Goal: Task Accomplishment & Management: Use online tool/utility

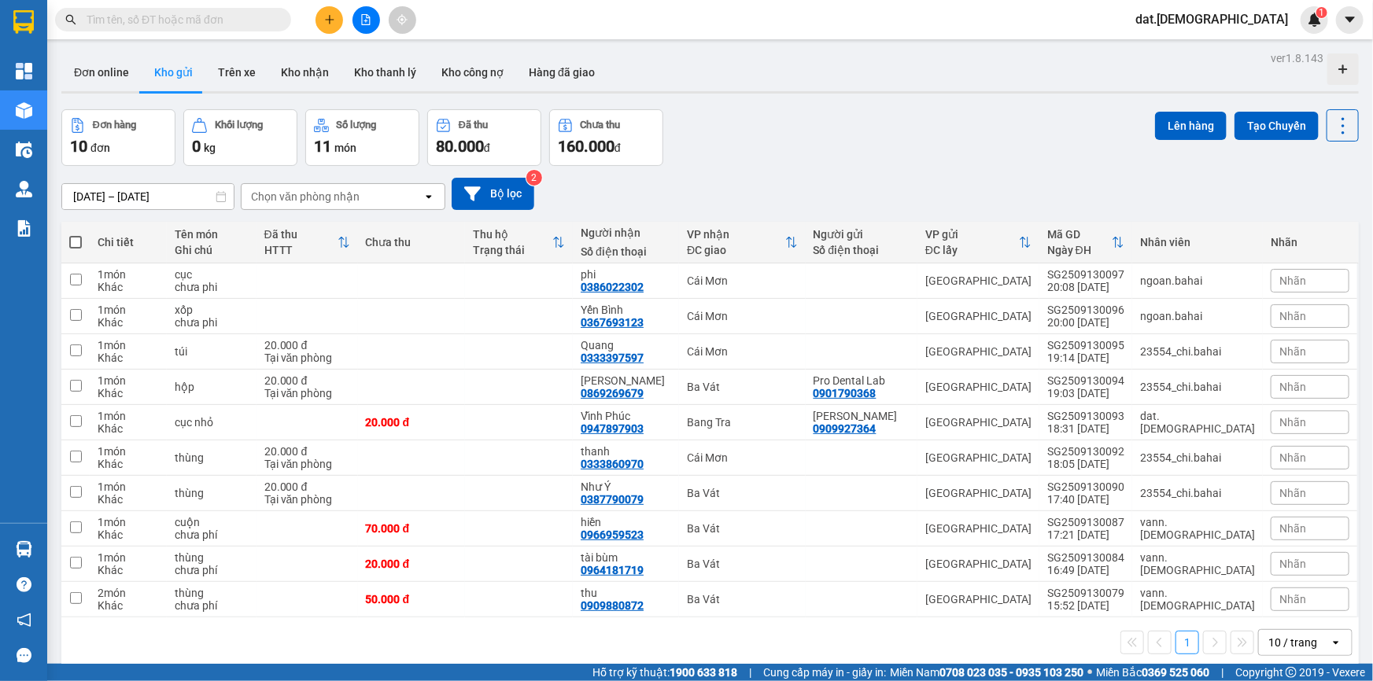
click at [1330, 637] on icon "open" at bounding box center [1336, 643] width 13 height 13
click at [1283, 526] on span "20 / trang" at bounding box center [1285, 523] width 50 height 16
click at [427, 197] on icon at bounding box center [429, 196] width 6 height 3
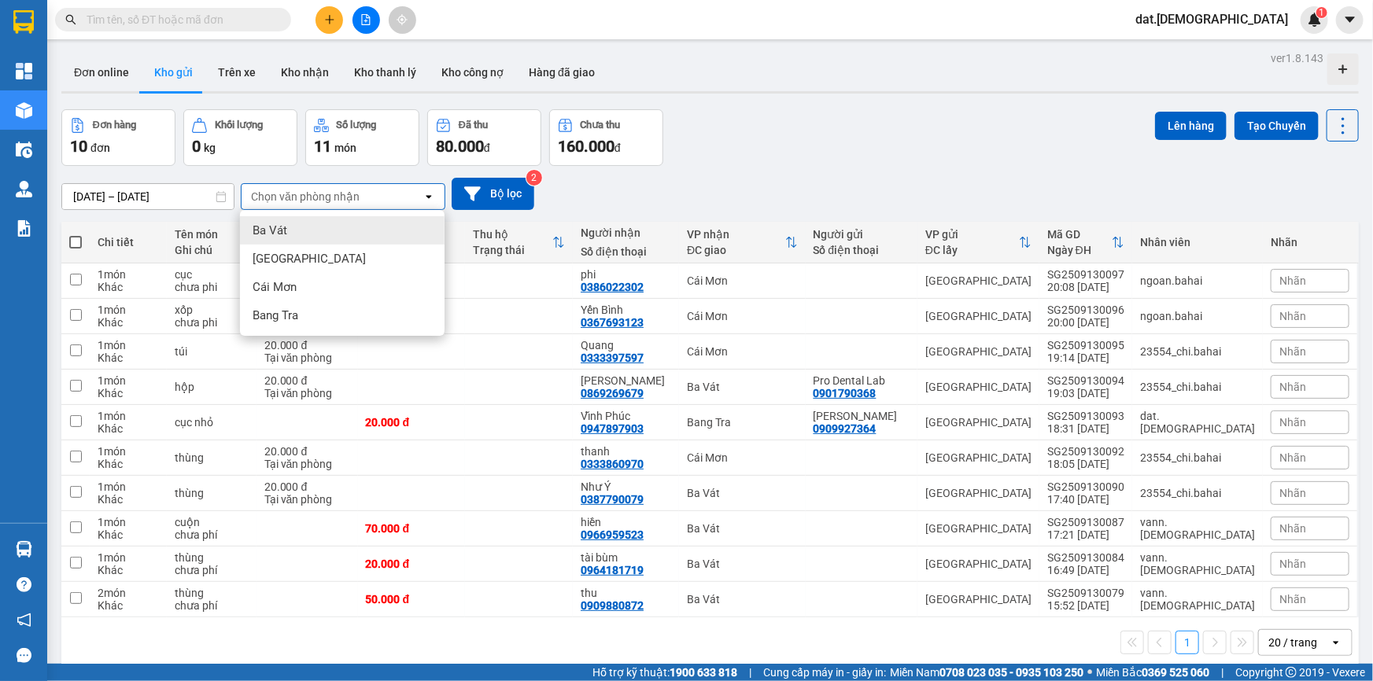
click at [279, 232] on span "Ba Vát" at bounding box center [270, 231] width 35 height 16
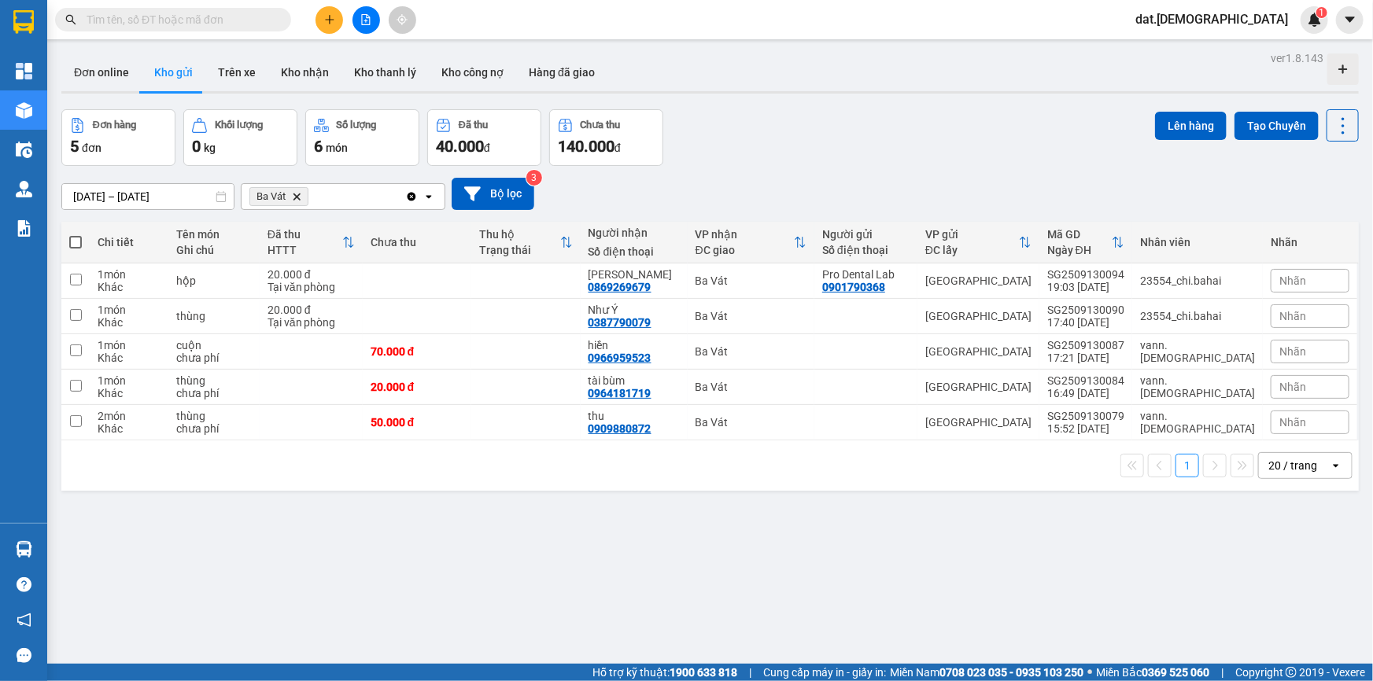
click at [429, 195] on icon "open" at bounding box center [429, 196] width 13 height 13
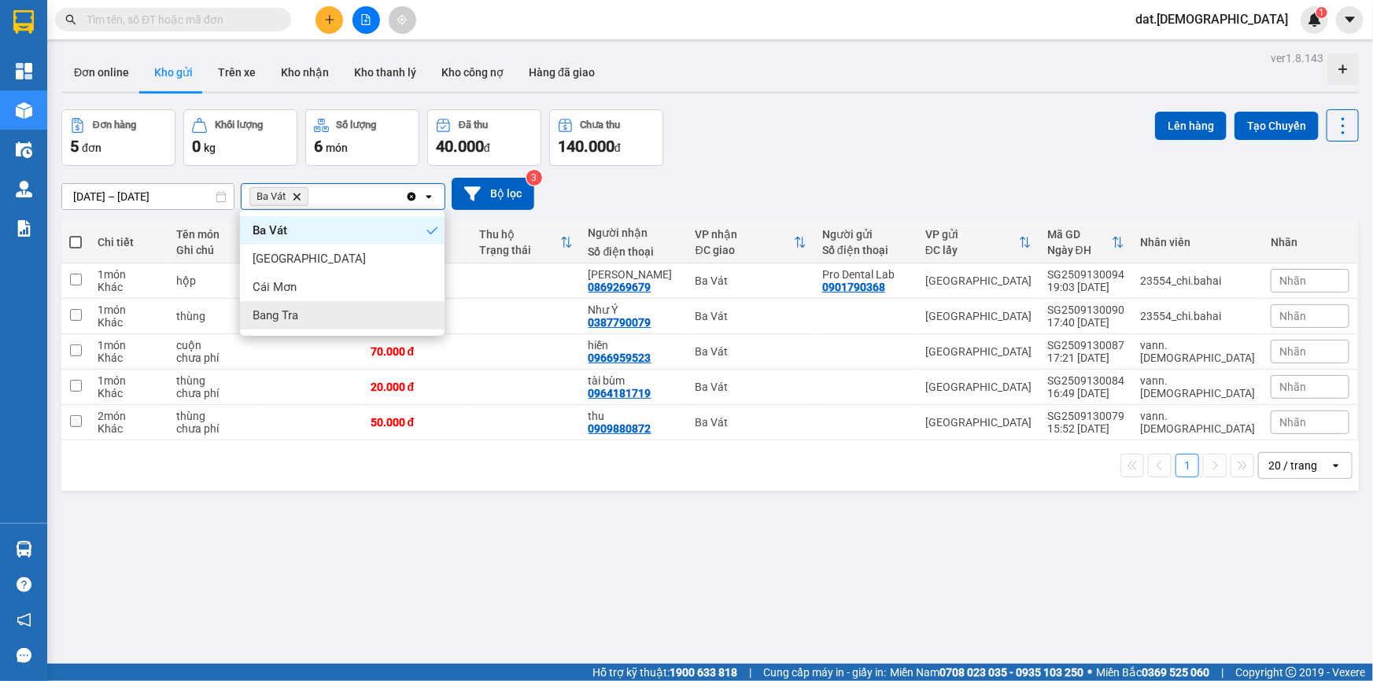
click at [334, 325] on div "Bang Tra" at bounding box center [342, 315] width 205 height 28
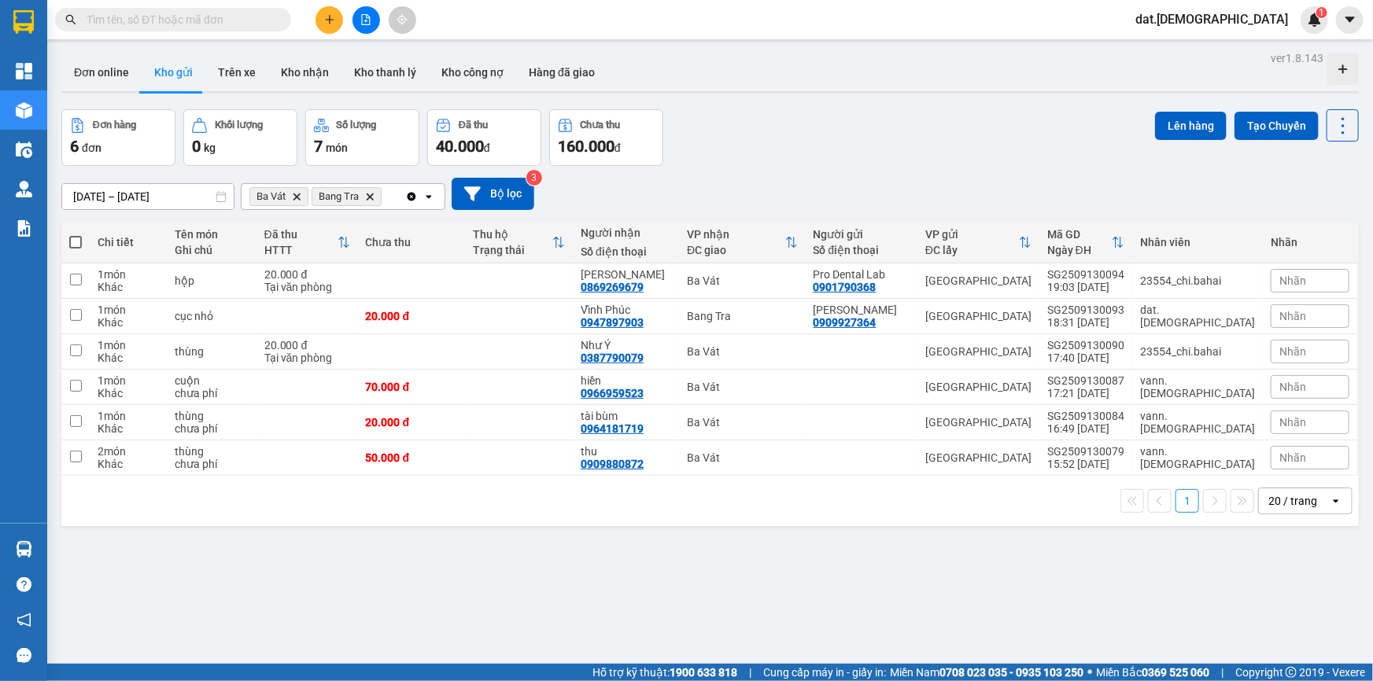
scroll to position [72, 0]
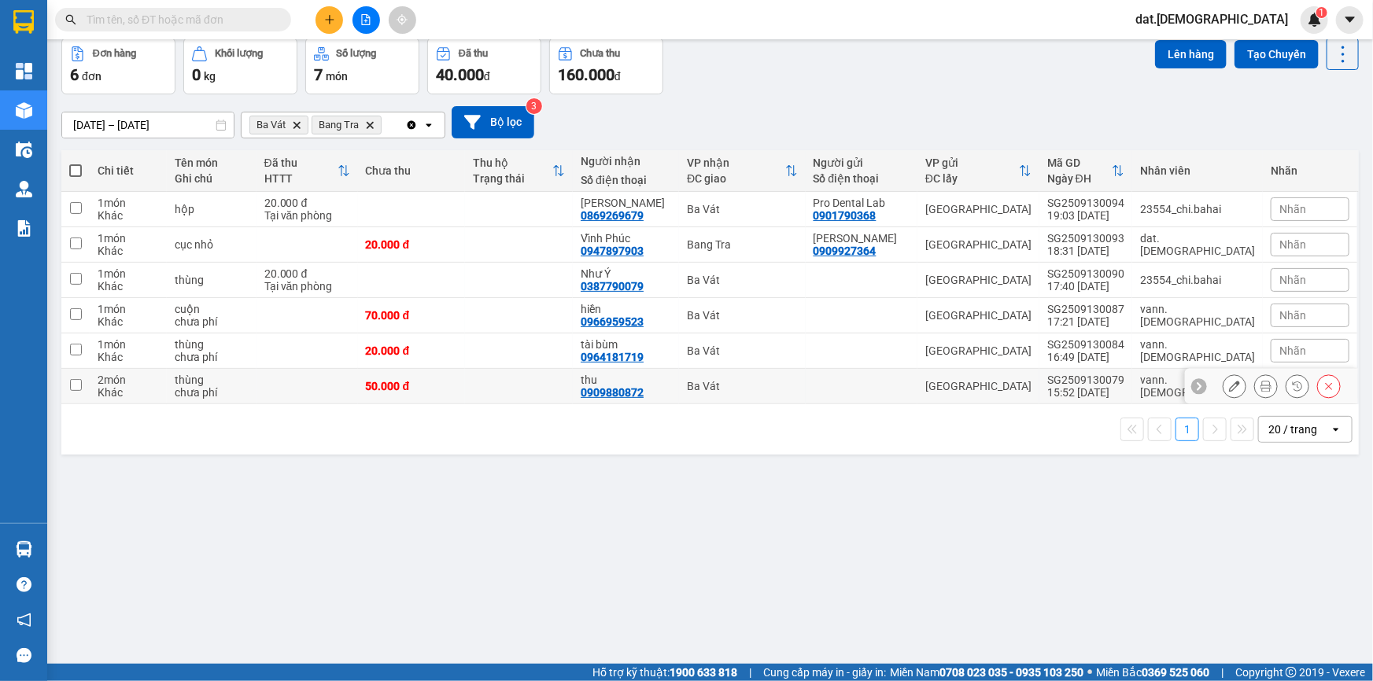
click at [721, 392] on td "Ba Vát" at bounding box center [742, 386] width 126 height 35
checkbox input "true"
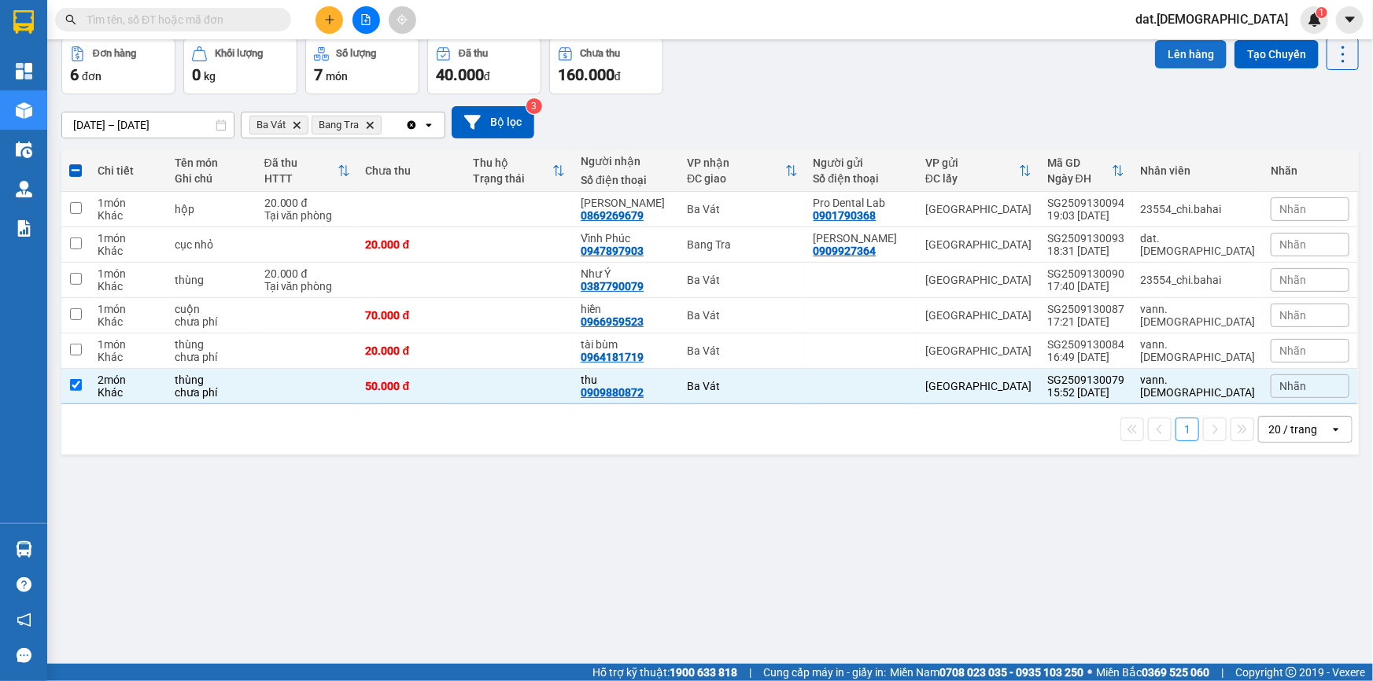
click at [1176, 48] on button "Lên hàng" at bounding box center [1191, 54] width 72 height 28
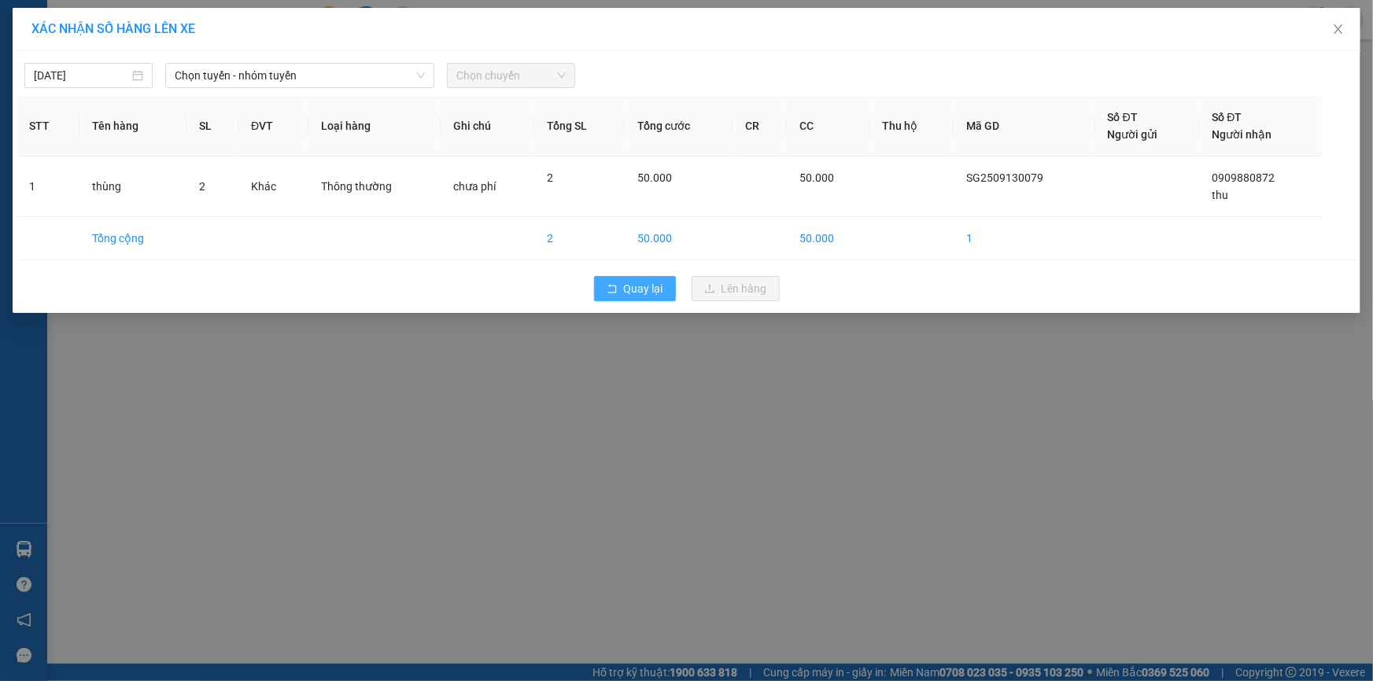
click at [631, 290] on span "Quay lại" at bounding box center [643, 288] width 39 height 17
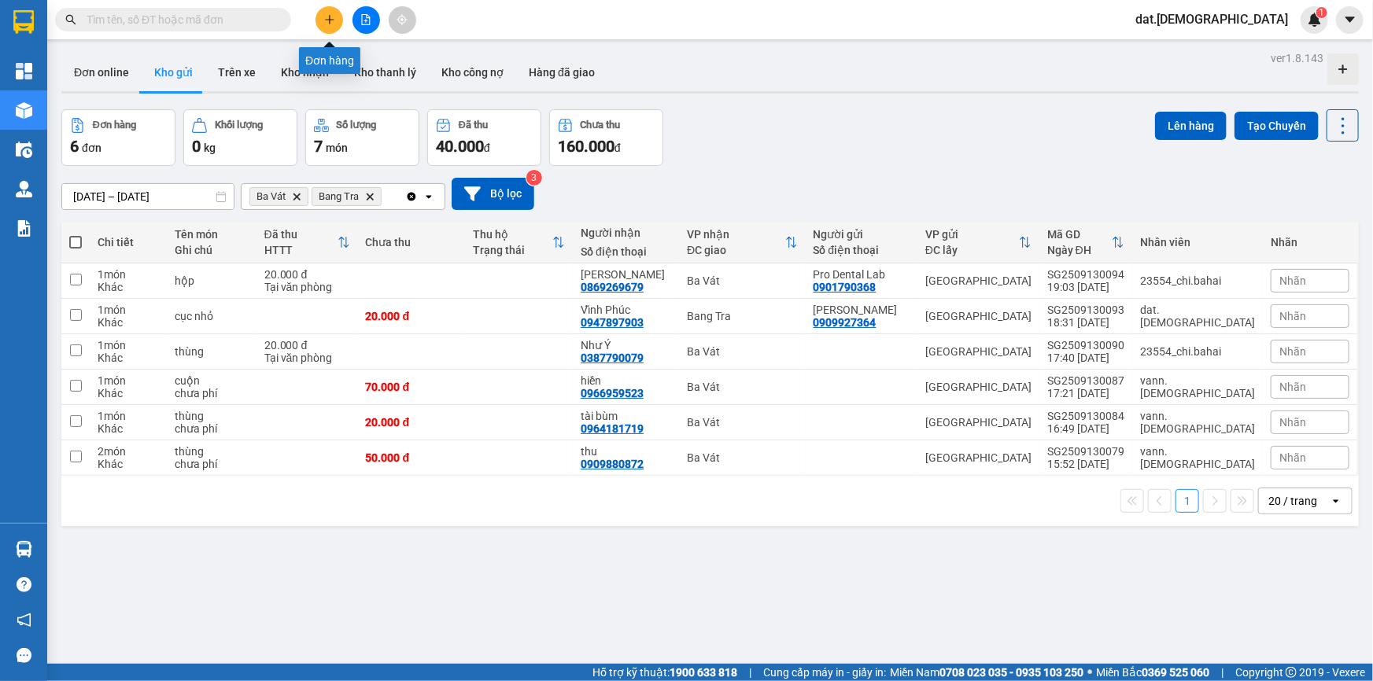
click at [331, 11] on button at bounding box center [330, 20] width 28 height 28
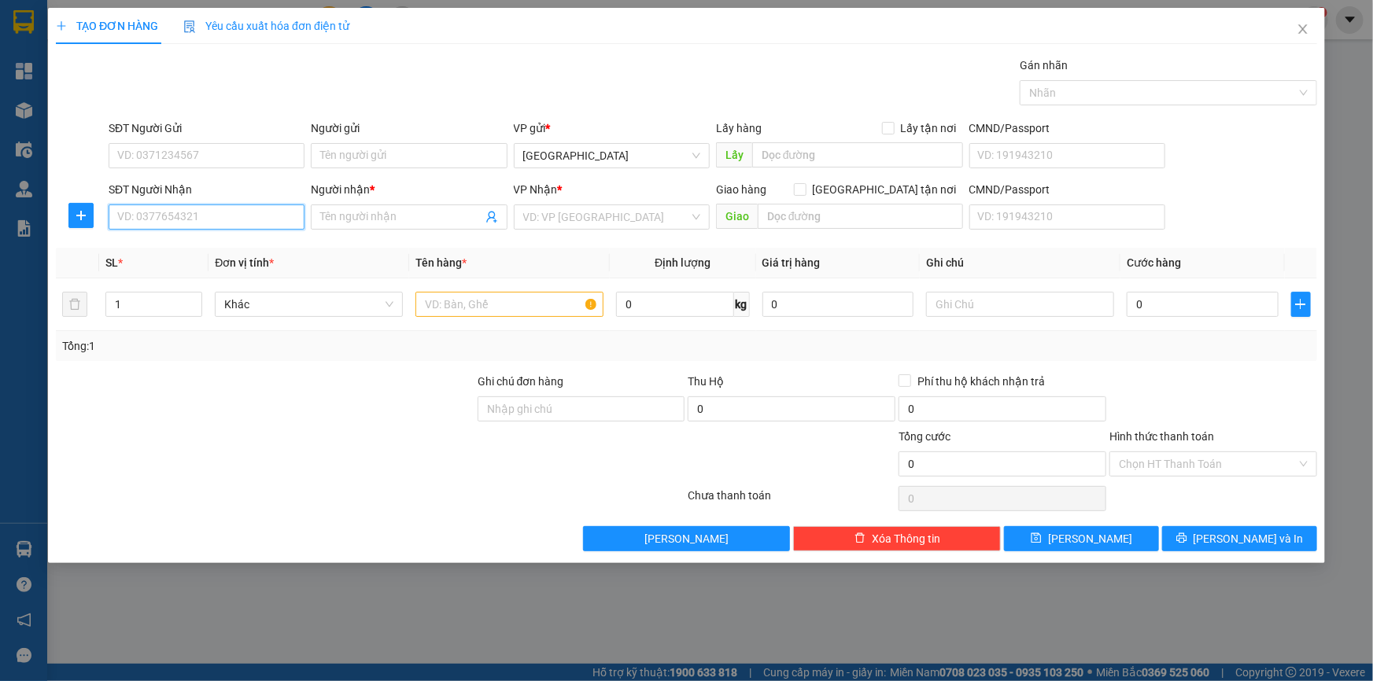
click at [147, 216] on input "SĐT Người Nhận" at bounding box center [207, 217] width 196 height 25
type input "0388516360"
click at [188, 248] on div "0388516360 - 6 xưa" at bounding box center [206, 248] width 177 height 17
type input "6 xưa"
type input "0388516360"
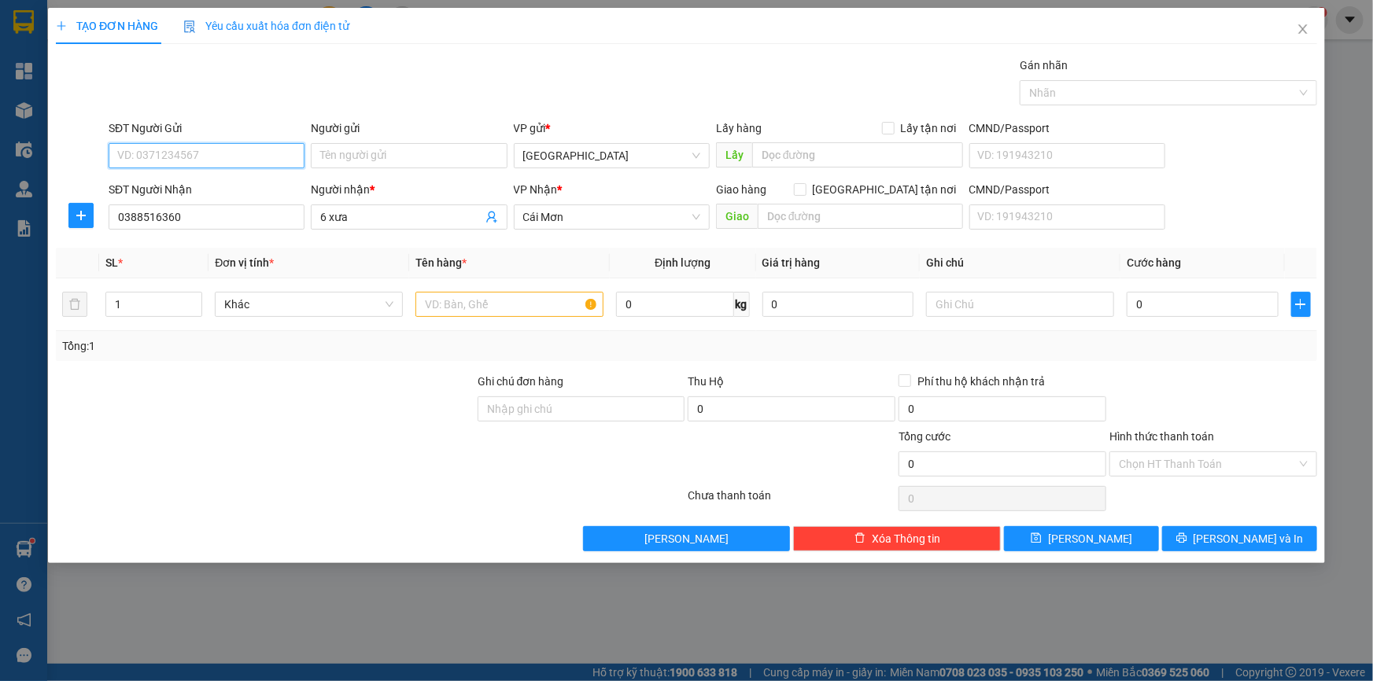
click at [212, 152] on input "SĐT Người Gửi" at bounding box center [207, 155] width 196 height 25
type input "00347857657"
click at [353, 159] on input "Người gửi" at bounding box center [409, 155] width 196 height 25
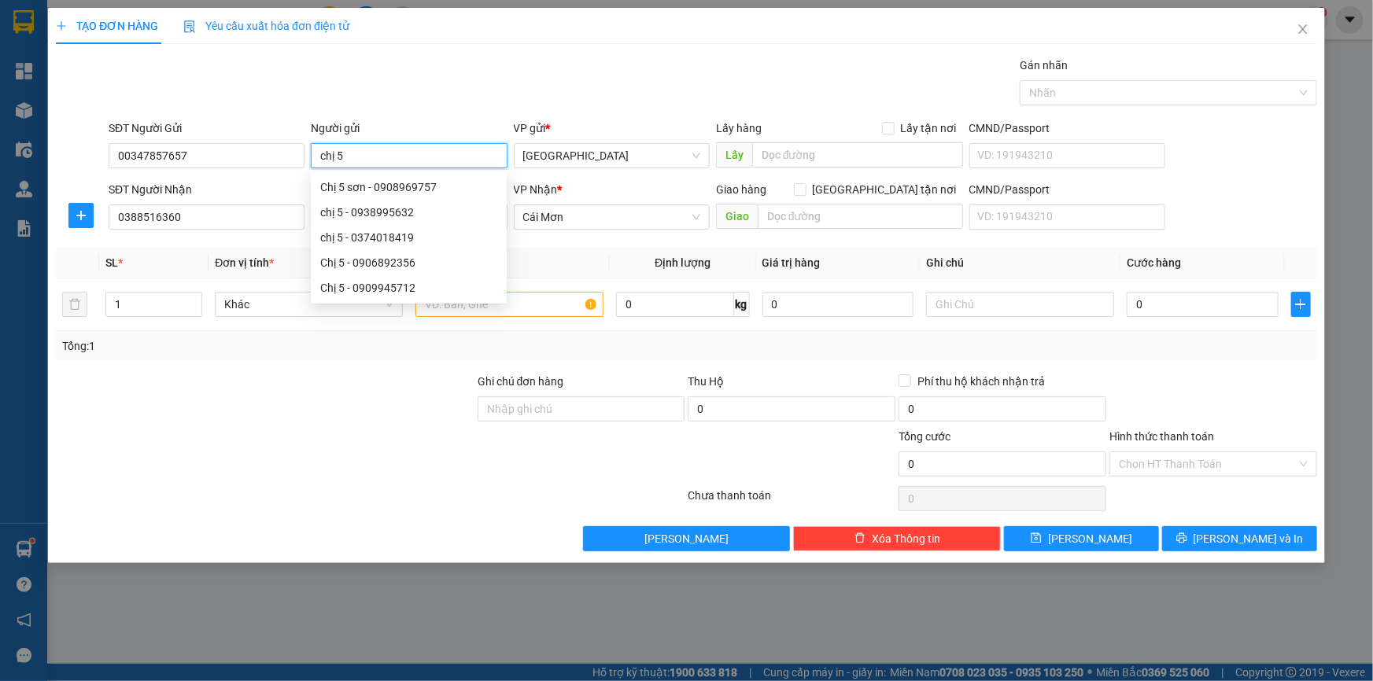
type input "chị 5"
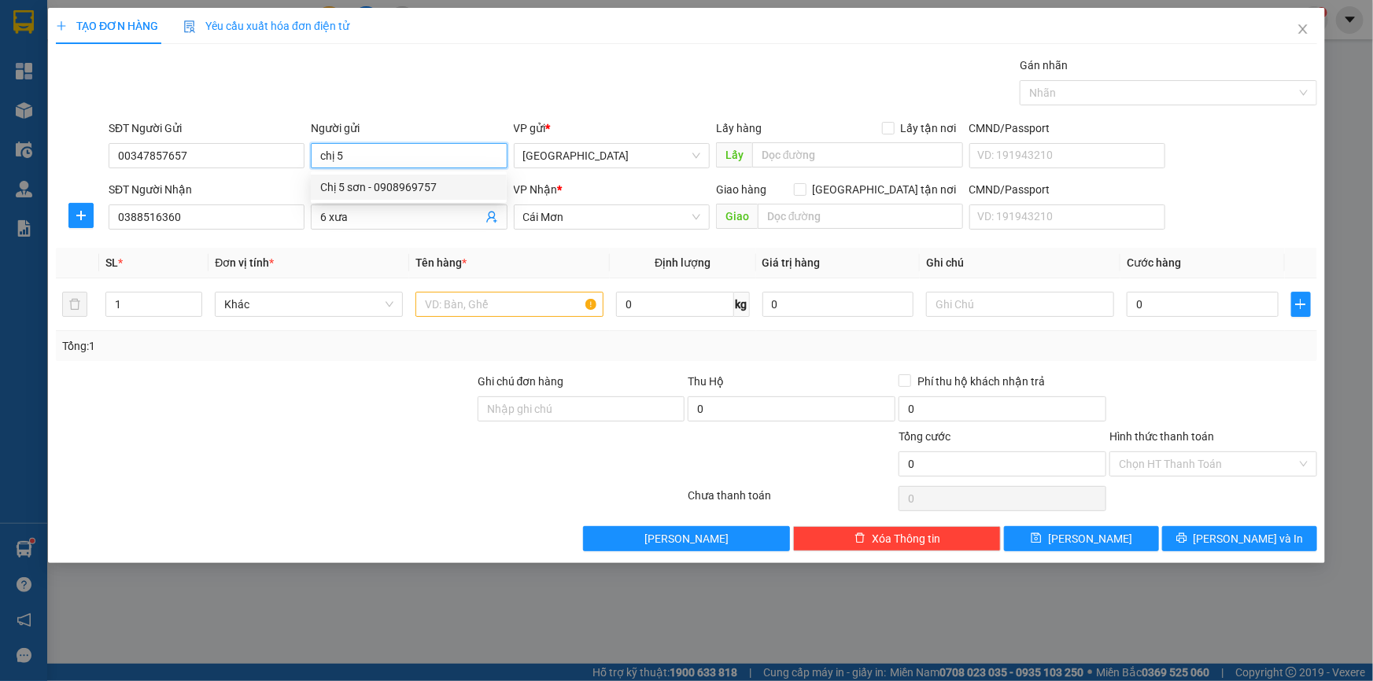
click at [407, 183] on div "Chị 5 sơn - 0908969757" at bounding box center [408, 187] width 177 height 17
type input "0908969757"
type input "Chị 5 sơn"
click at [452, 304] on input "text" at bounding box center [509, 304] width 188 height 25
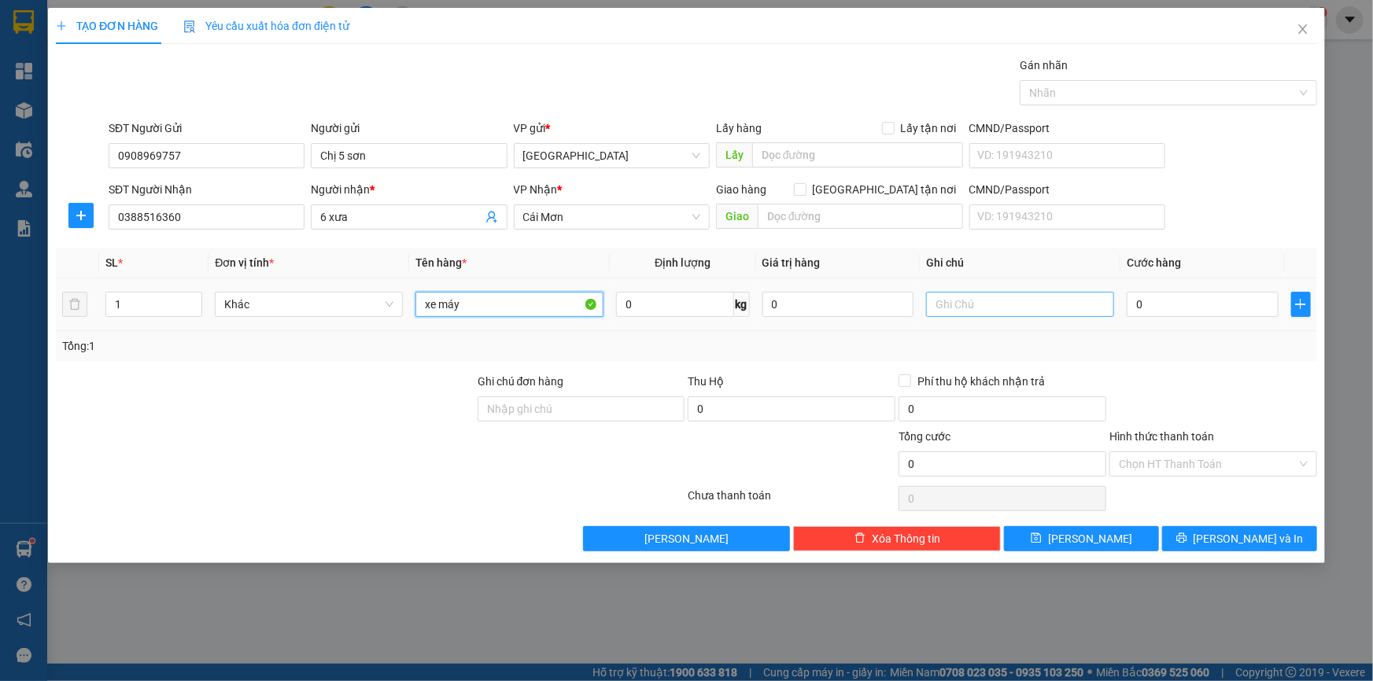
type input "xe máy"
click at [993, 301] on input "text" at bounding box center [1020, 304] width 188 height 25
type input "c"
click at [1164, 305] on input "0" at bounding box center [1203, 304] width 152 height 25
type input "5"
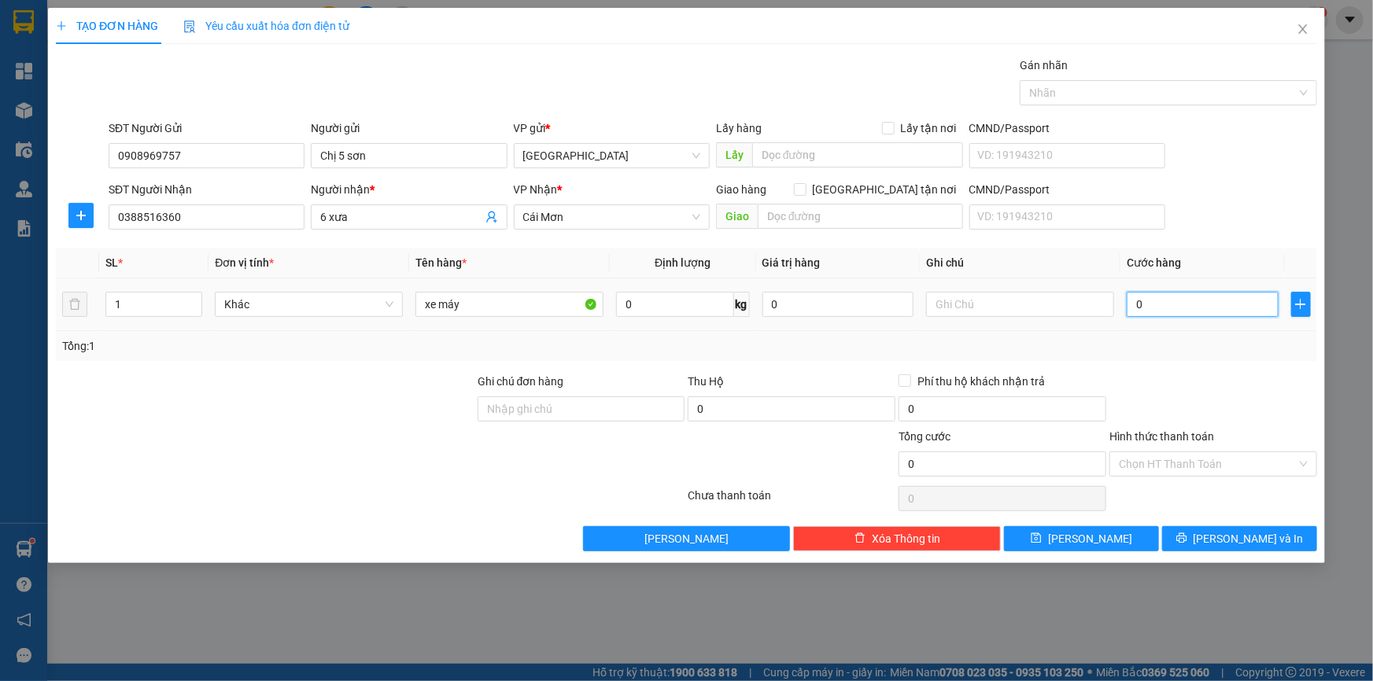
type input "5"
type input "0"
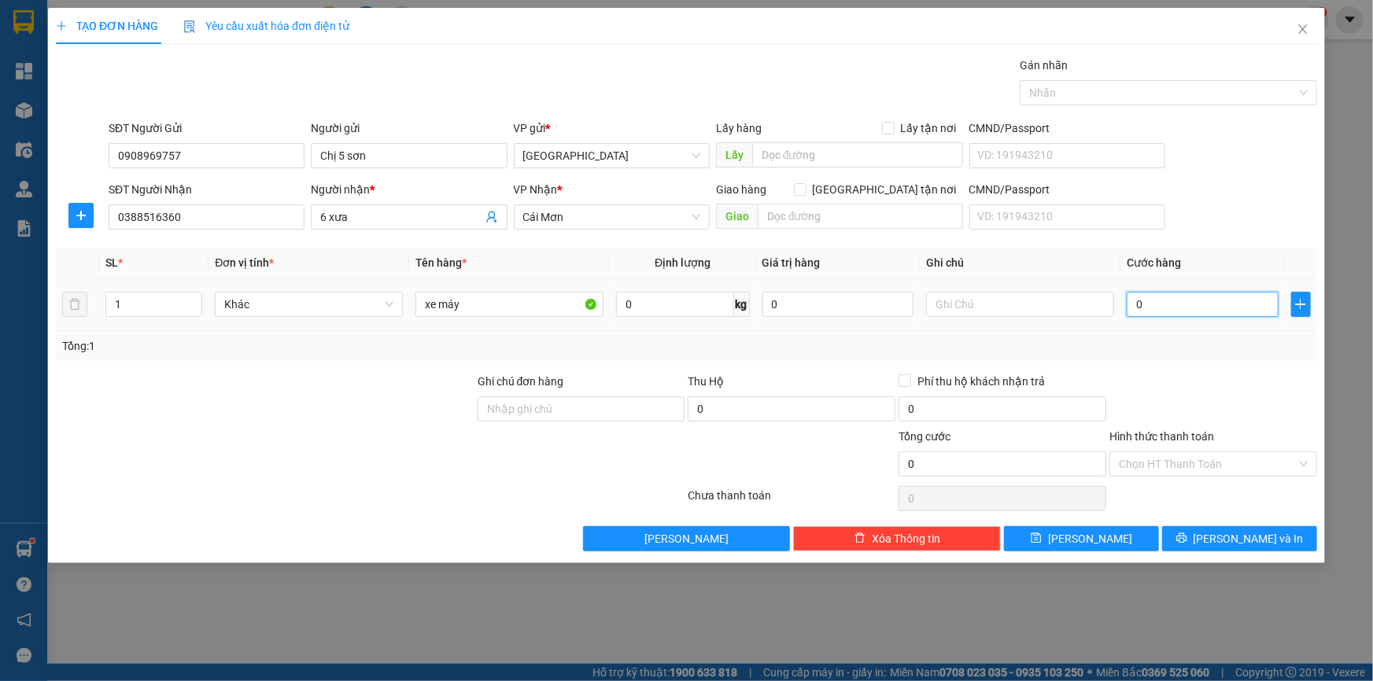
type input "02"
type input "2"
type input "025"
type input "25"
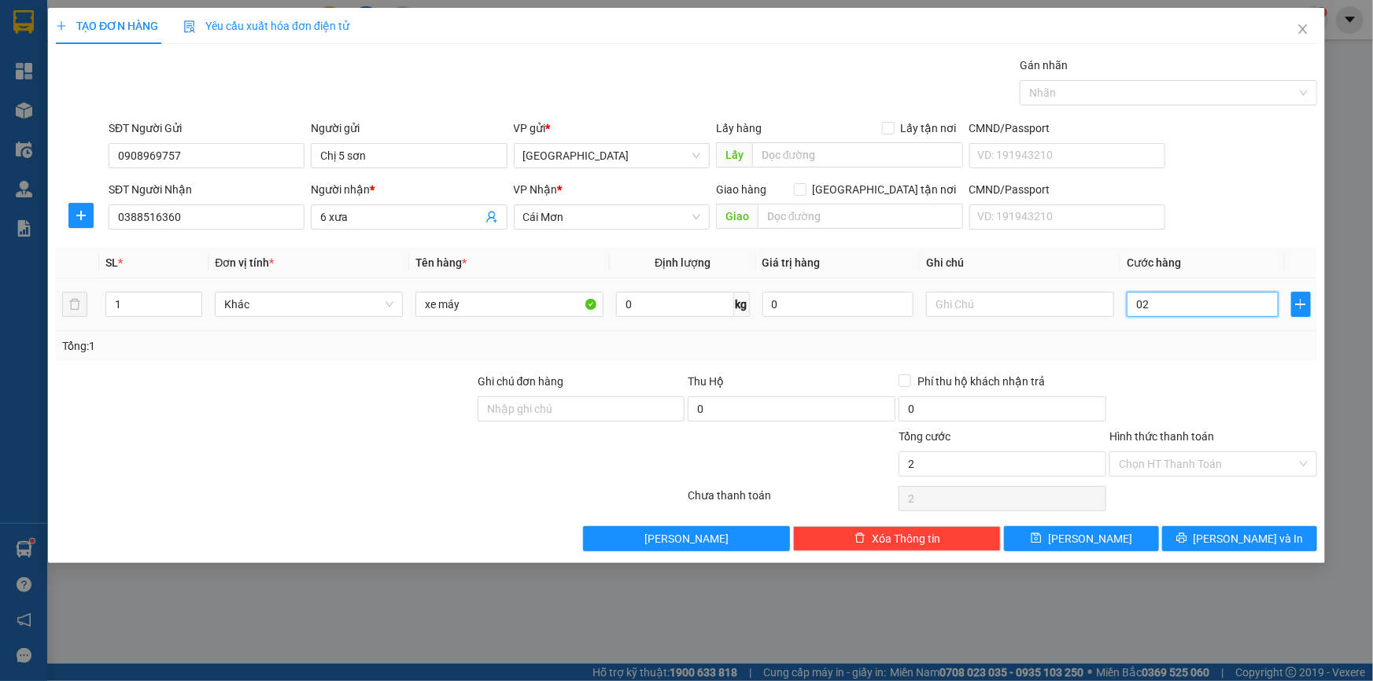
type input "25"
type input "0.250"
type input "250"
type input "02.500"
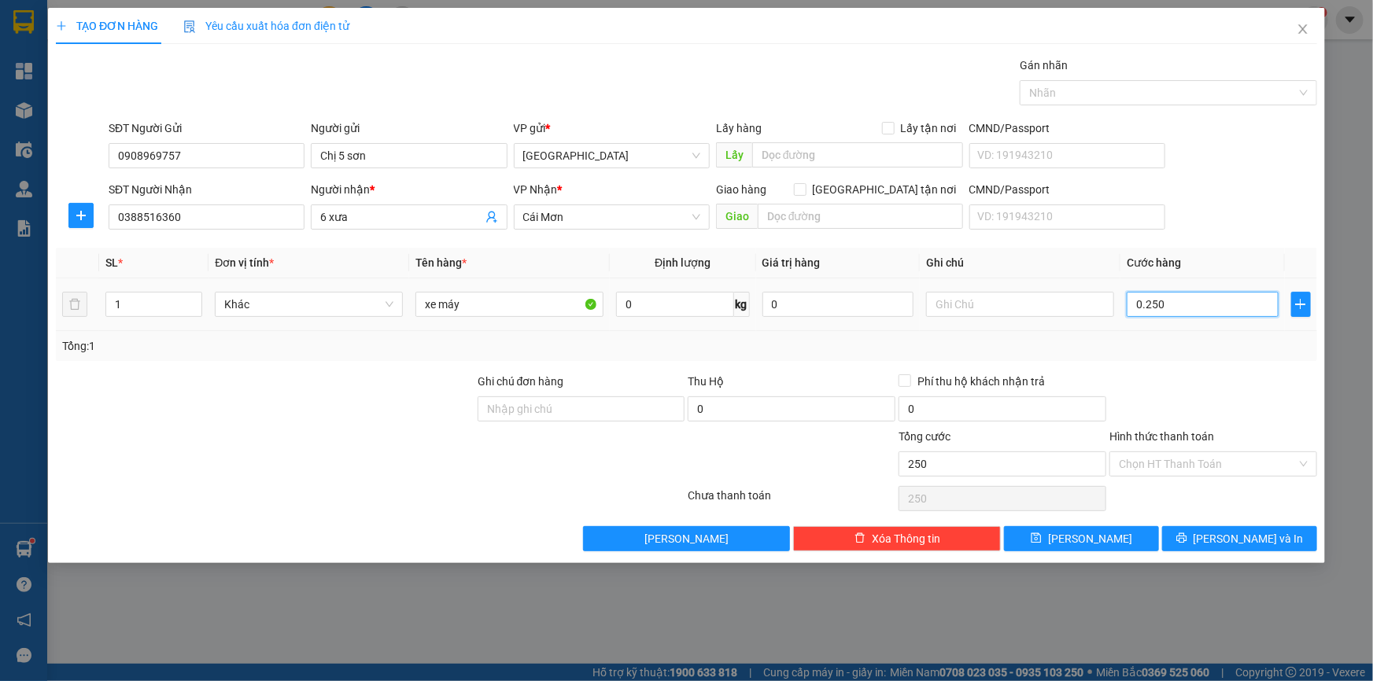
type input "2.500"
type input "025.000"
type input "25.000"
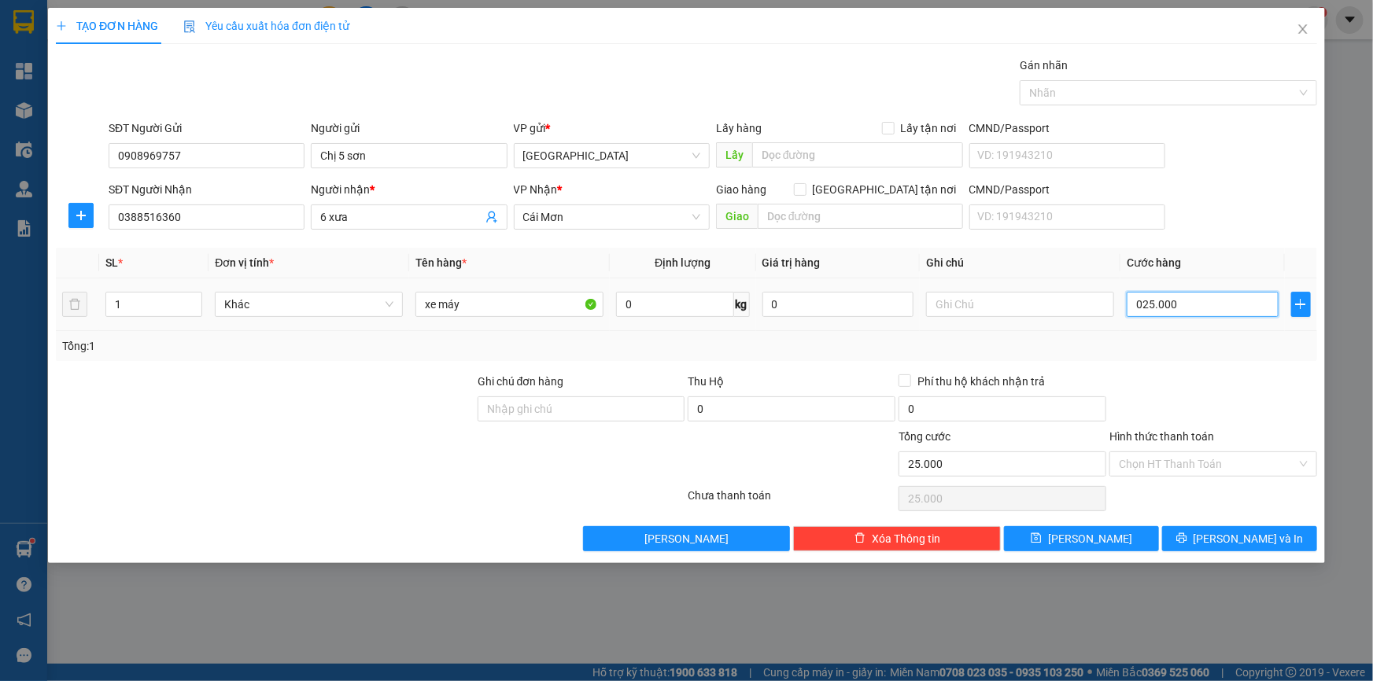
drag, startPoint x: 1134, startPoint y: 303, endPoint x: 1219, endPoint y: 302, distance: 85.0
click at [1217, 303] on input "025.000" at bounding box center [1203, 304] width 152 height 25
type input "2"
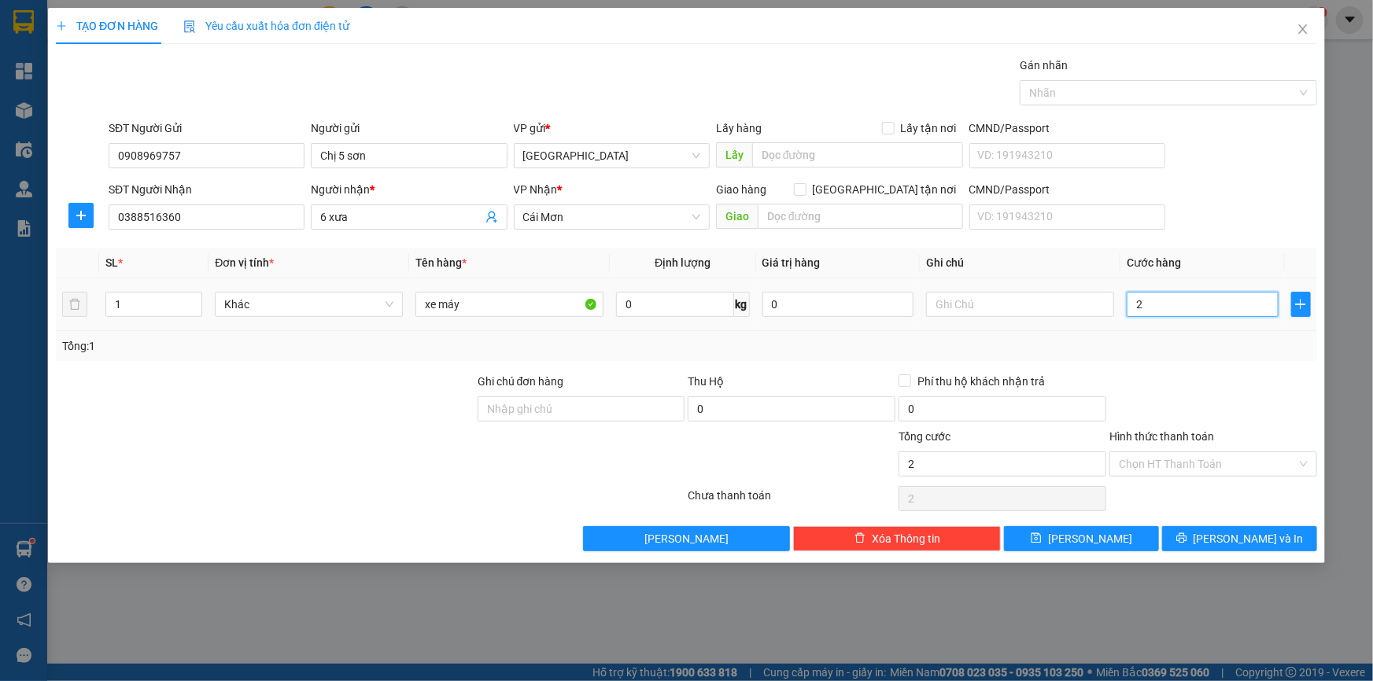
type input "25"
type input "250"
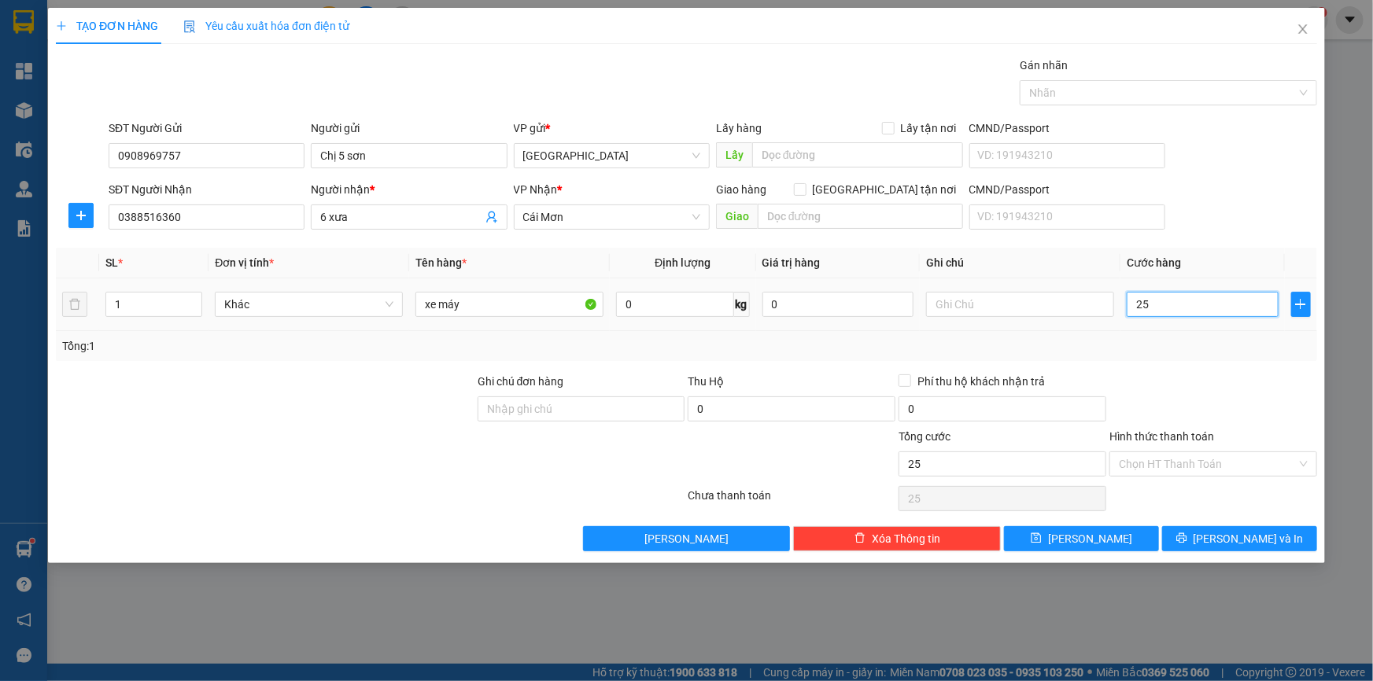
type input "250"
type input "2.500"
type input "25.000"
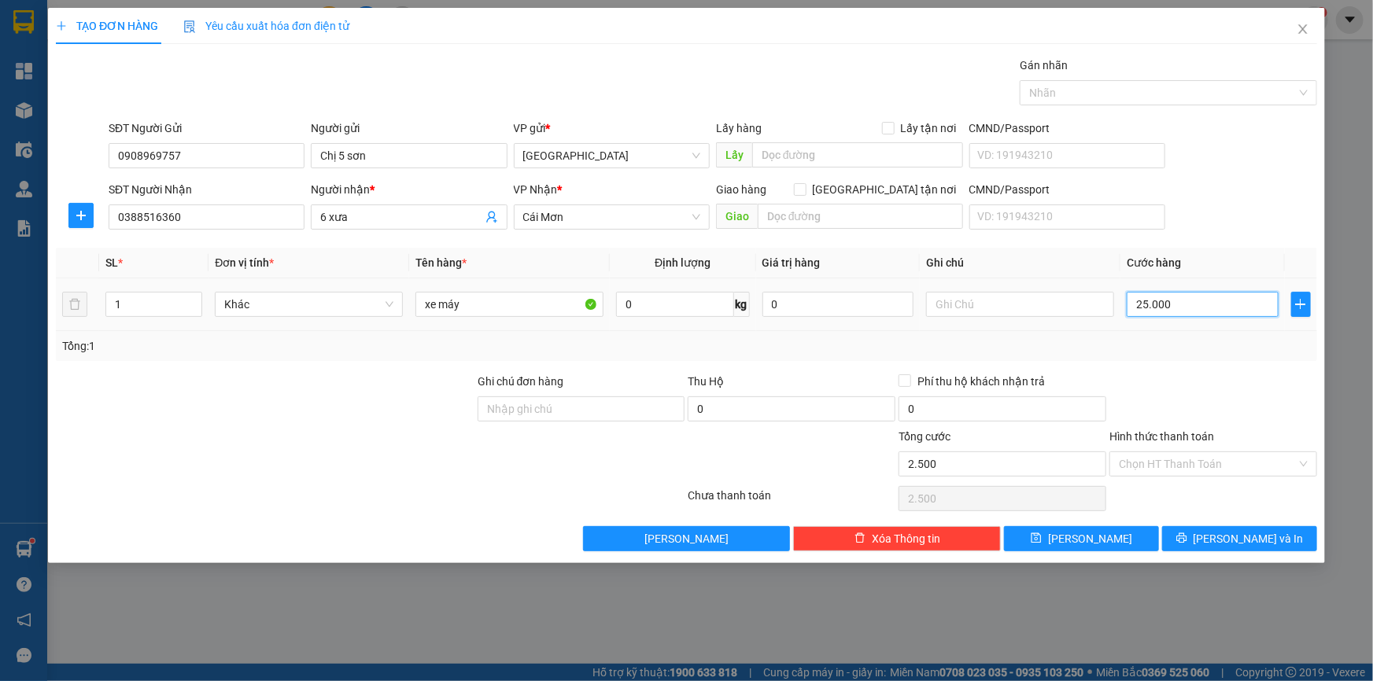
type input "25.000"
type input "250.000"
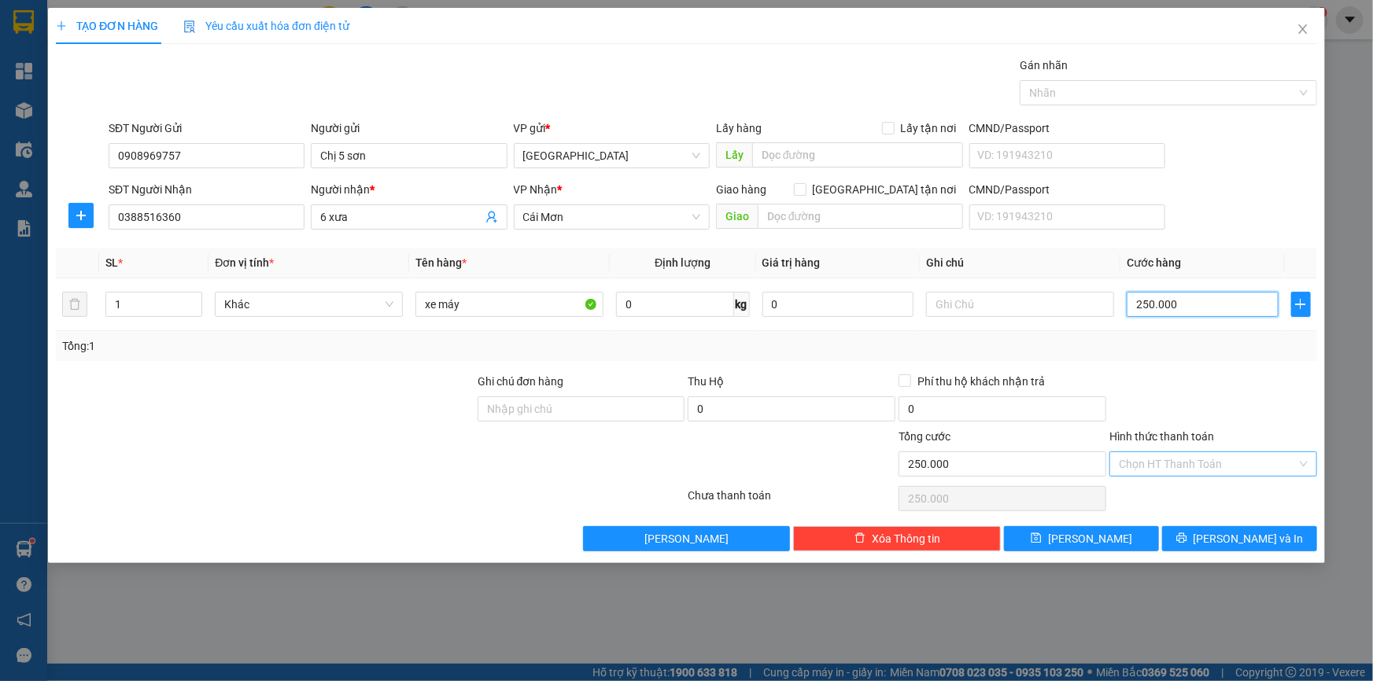
type input "250.000"
click at [1173, 460] on input "Hình thức thanh toán" at bounding box center [1208, 464] width 178 height 24
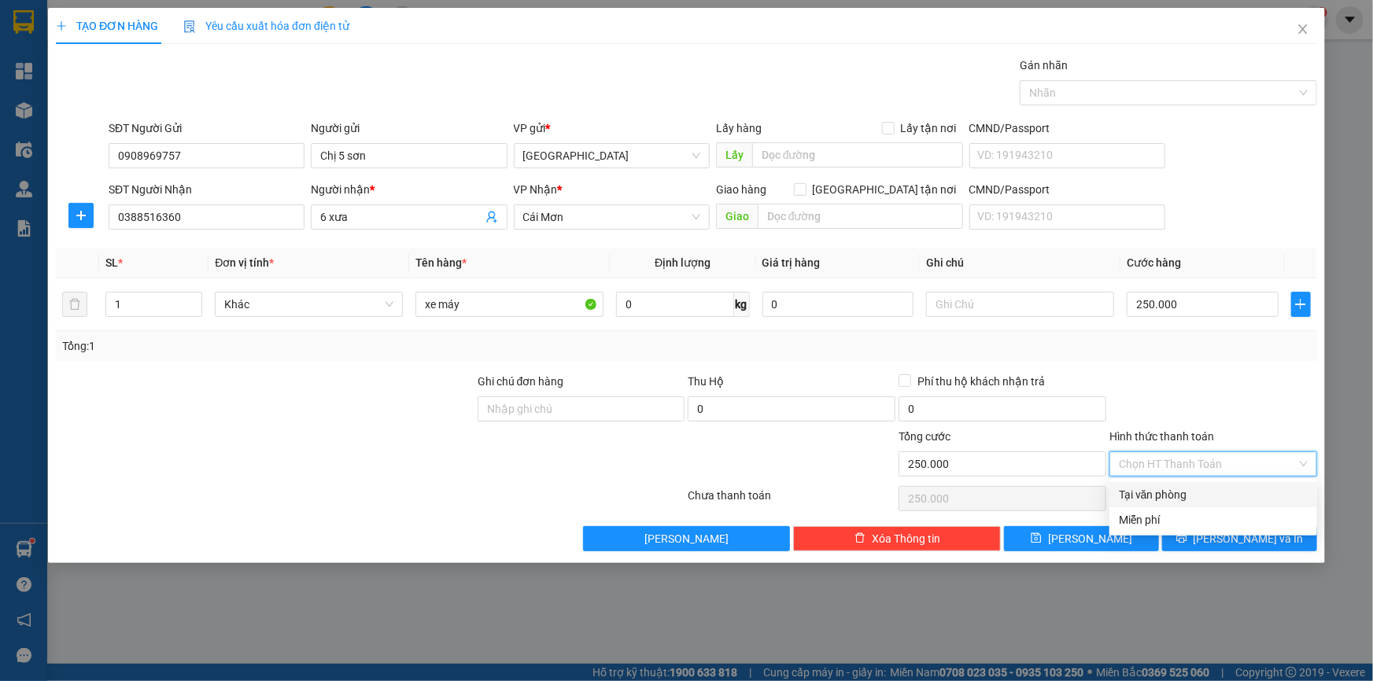
click at [1169, 490] on div "Tại văn phòng" at bounding box center [1213, 494] width 189 height 17
type input "0"
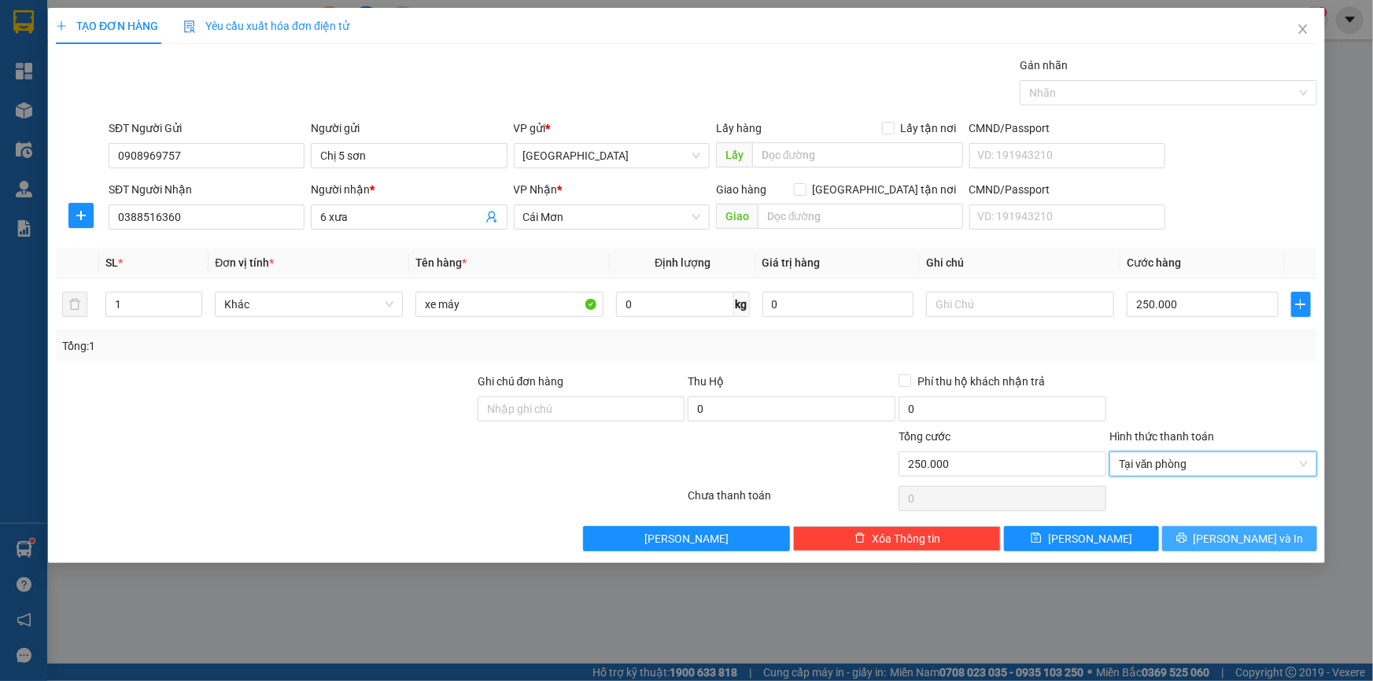
click at [1196, 537] on button "[PERSON_NAME] và In" at bounding box center [1239, 538] width 155 height 25
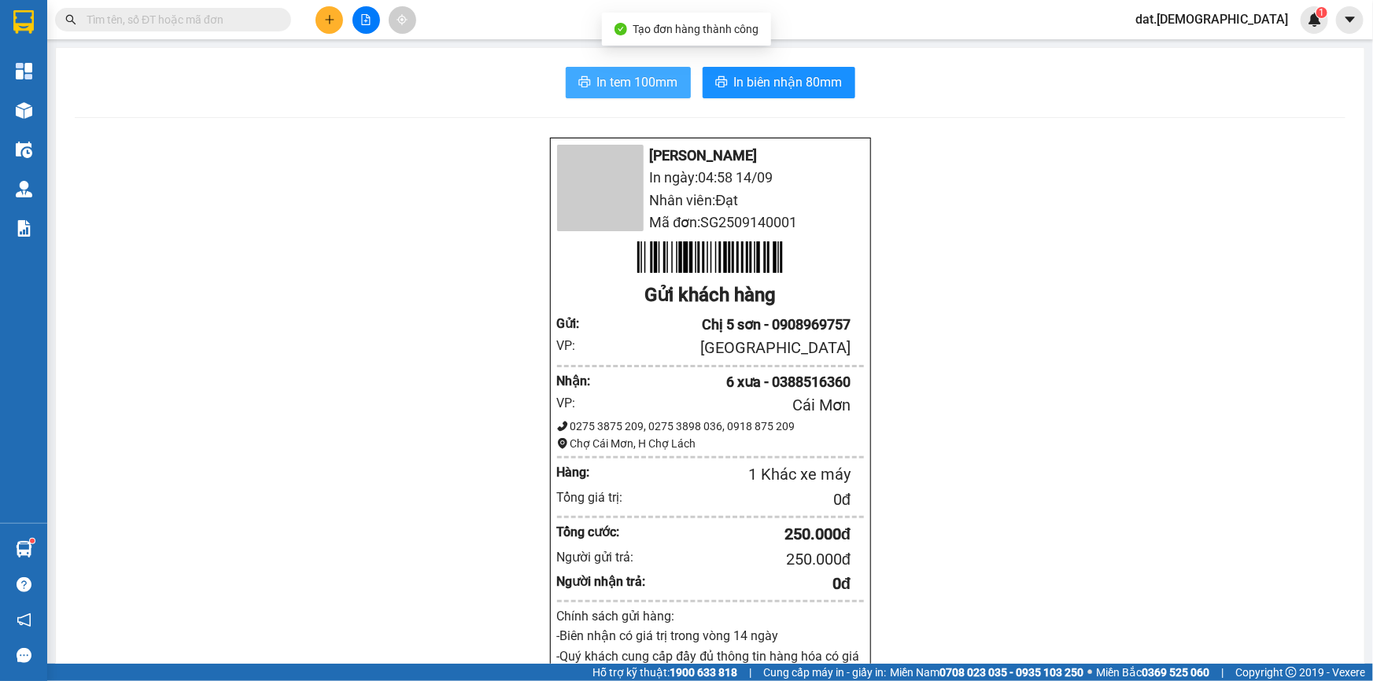
click at [599, 79] on span "In tem 100mm" at bounding box center [637, 82] width 81 height 20
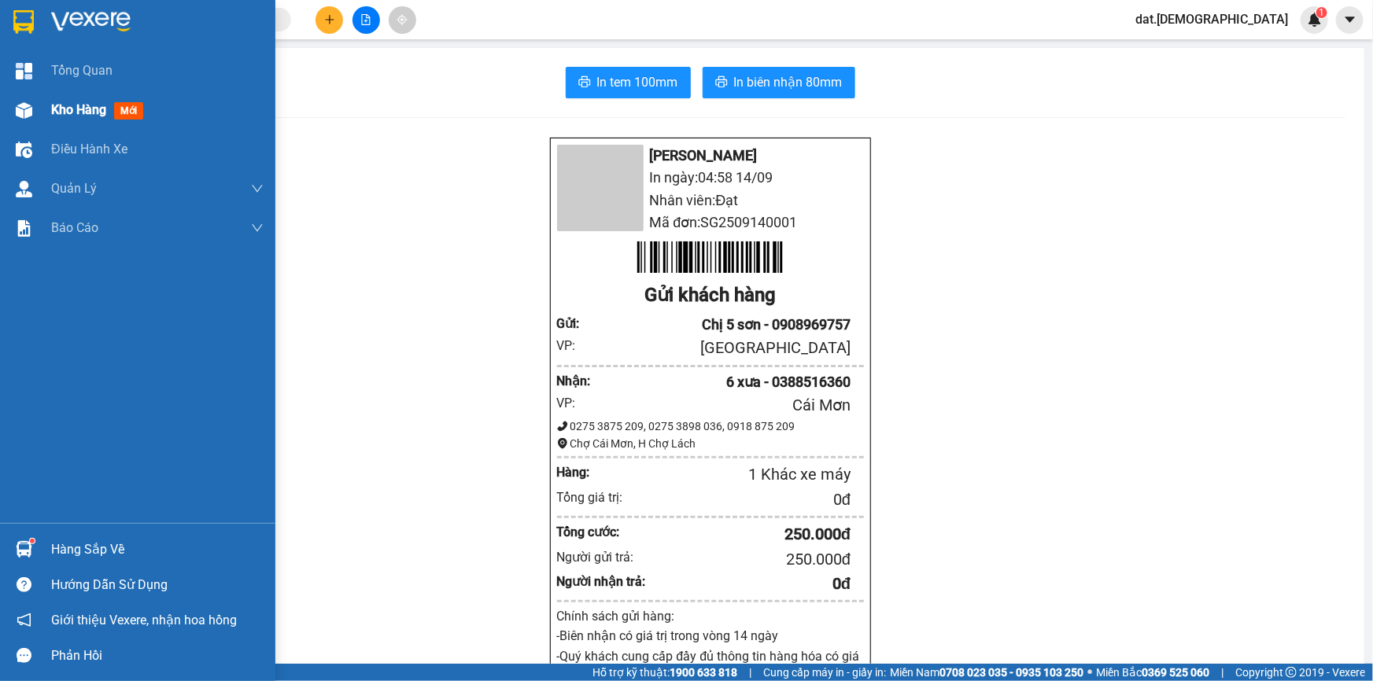
click at [134, 110] on span "mới" at bounding box center [128, 110] width 29 height 17
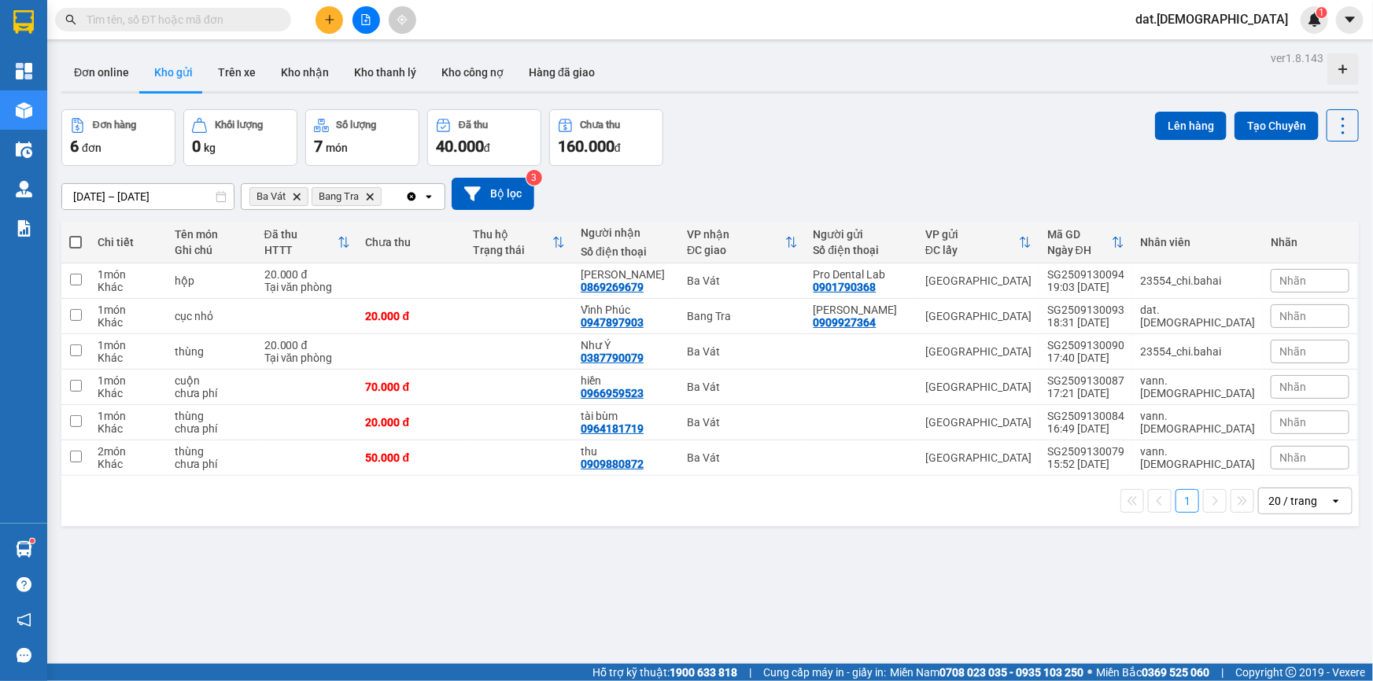
click at [76, 242] on span at bounding box center [75, 242] width 13 height 13
click at [76, 235] on input "checkbox" at bounding box center [76, 235] width 0 height 0
checkbox input "true"
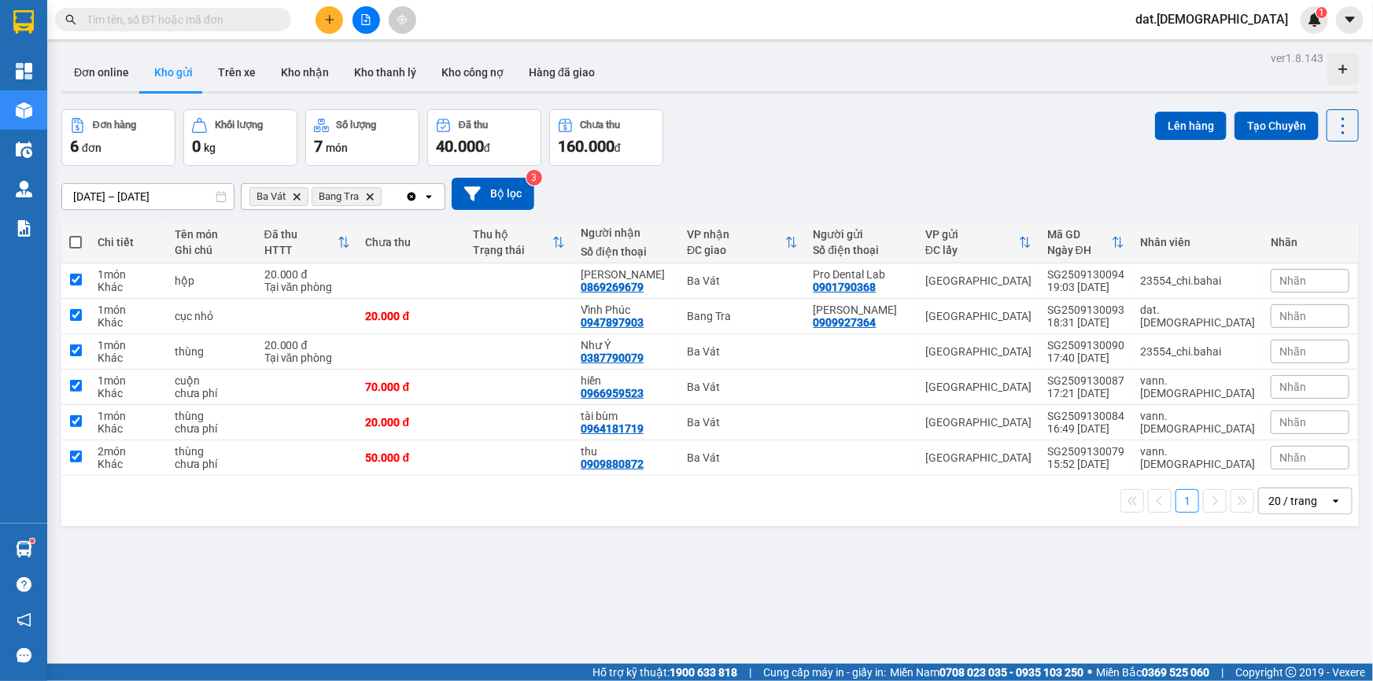
checkbox input "true"
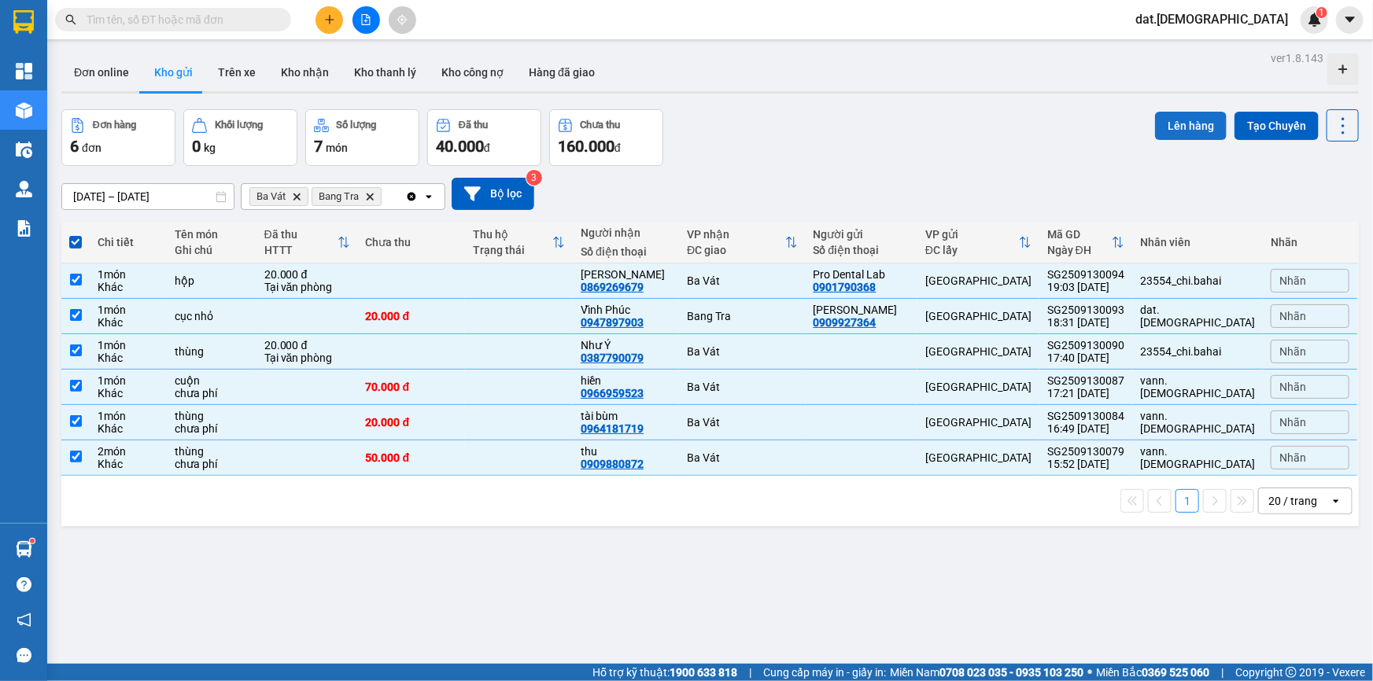
click at [1170, 116] on button "Lên hàng" at bounding box center [1191, 126] width 72 height 28
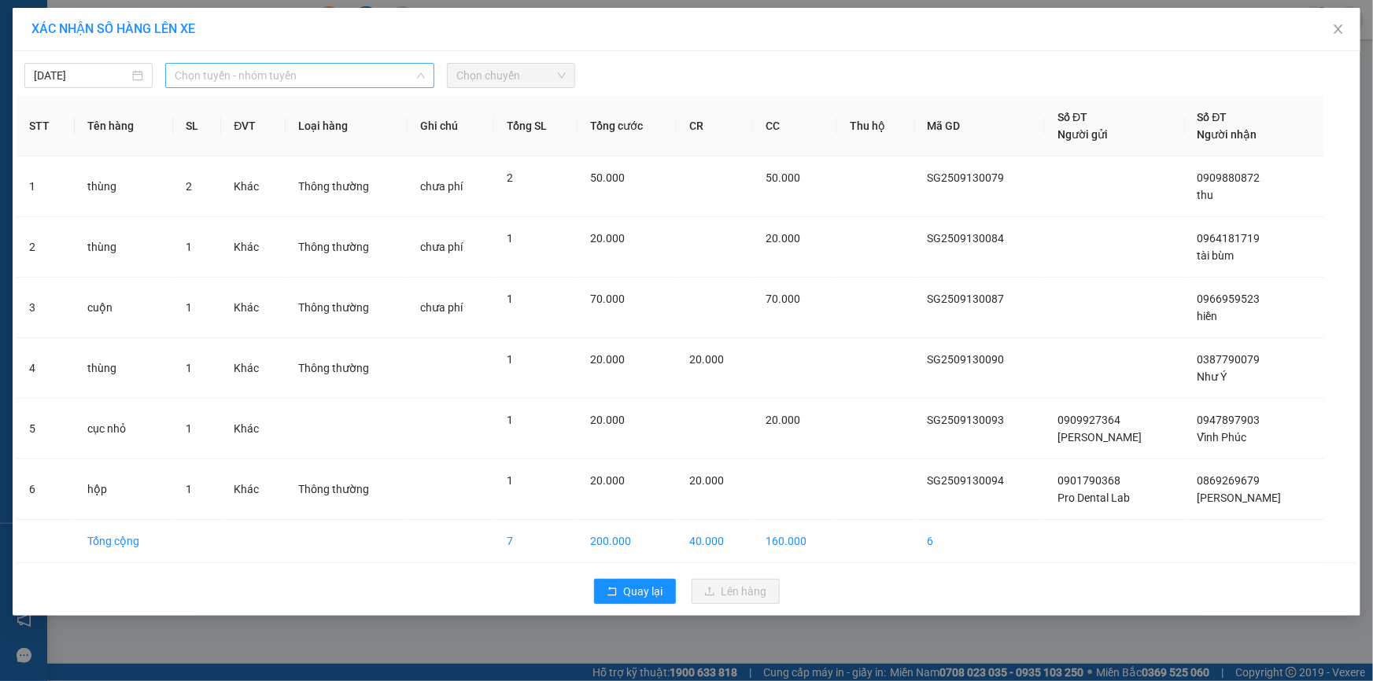
click at [273, 74] on span "Chọn tuyến - nhóm tuyến" at bounding box center [300, 76] width 250 height 24
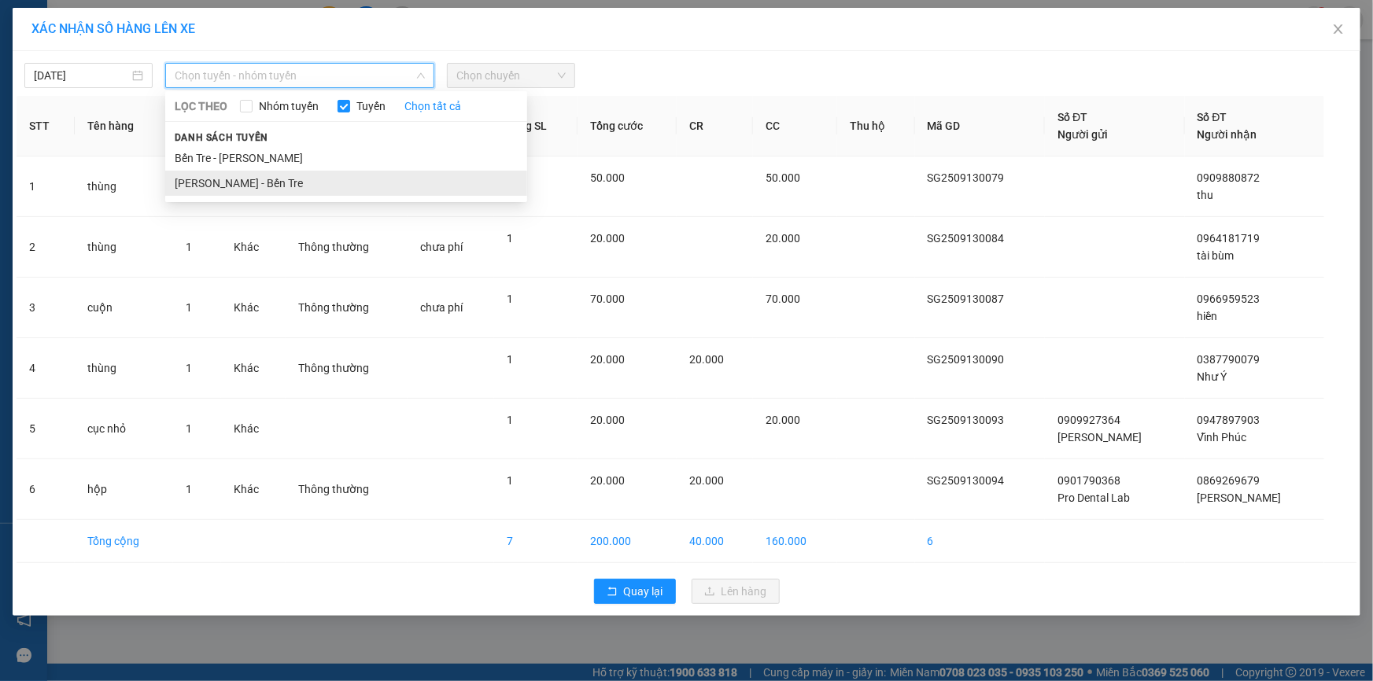
click at [242, 181] on li "[PERSON_NAME] - Bến Tre" at bounding box center [346, 183] width 362 height 25
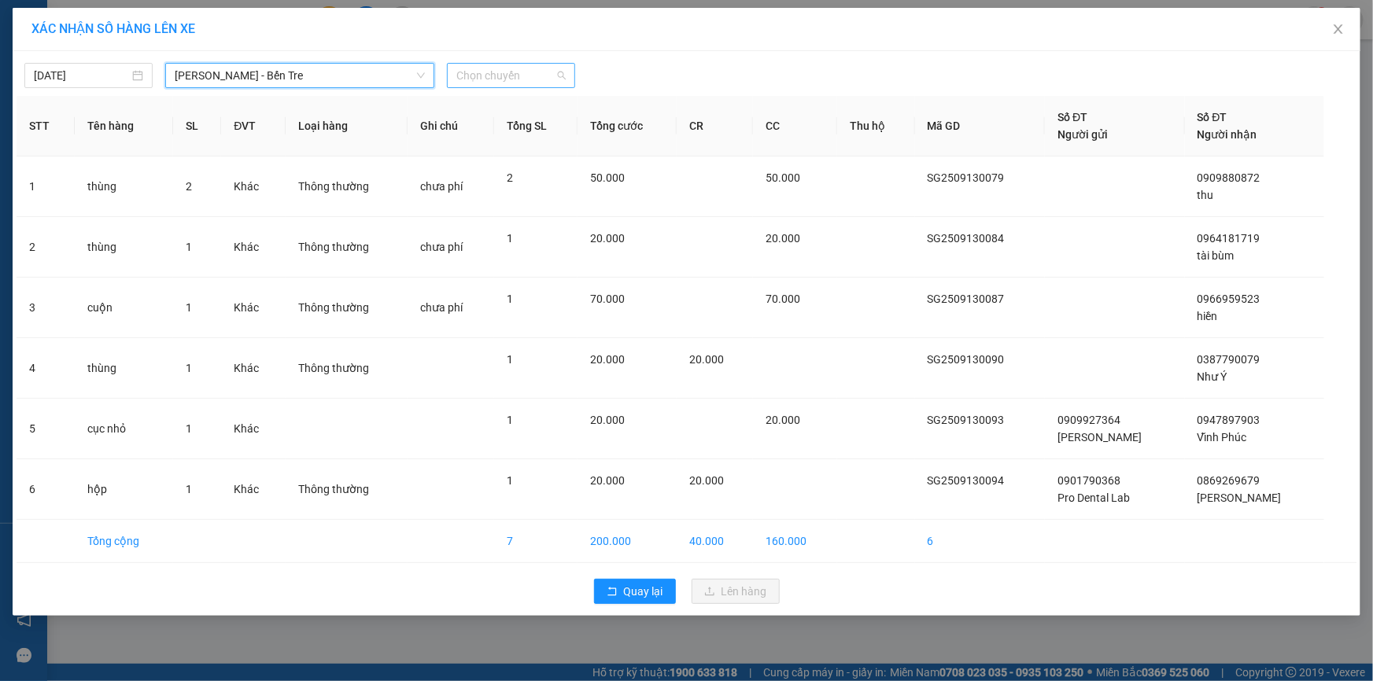
click at [513, 77] on span "Chọn chuyến" at bounding box center [510, 76] width 109 height 24
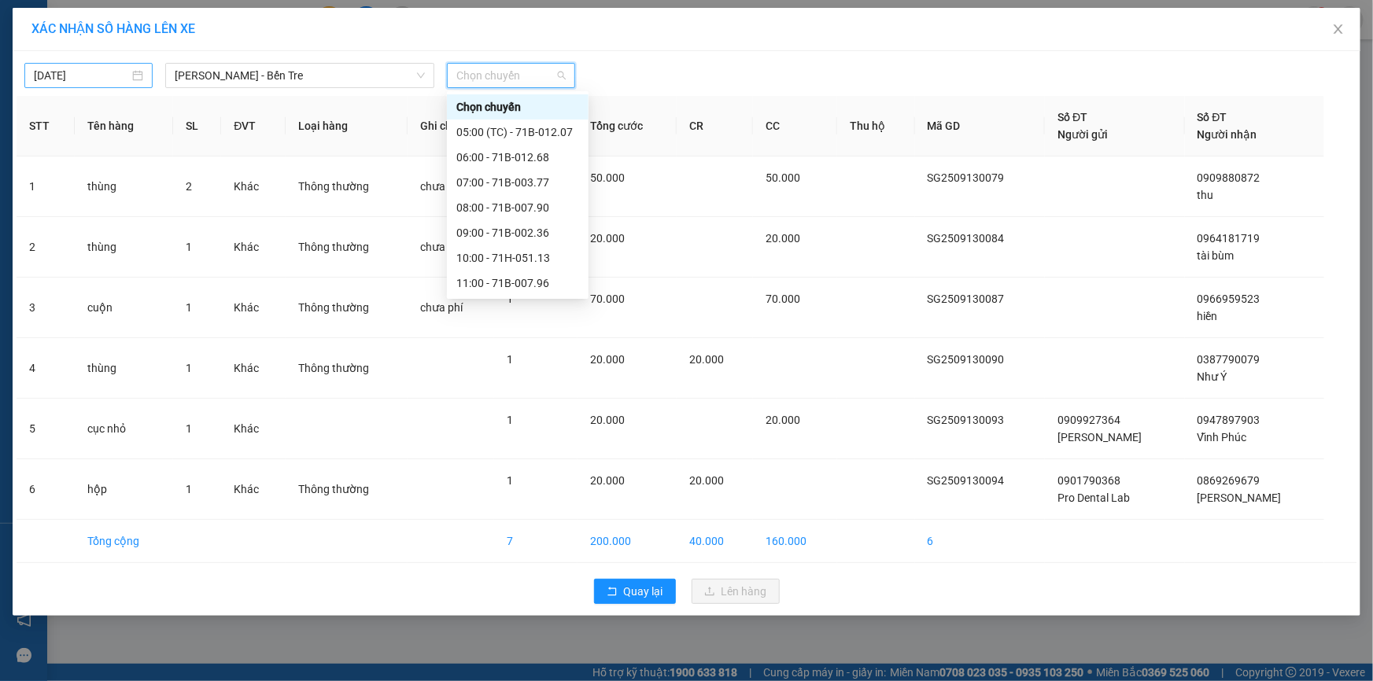
click at [133, 72] on div "[DATE]" at bounding box center [88, 75] width 109 height 17
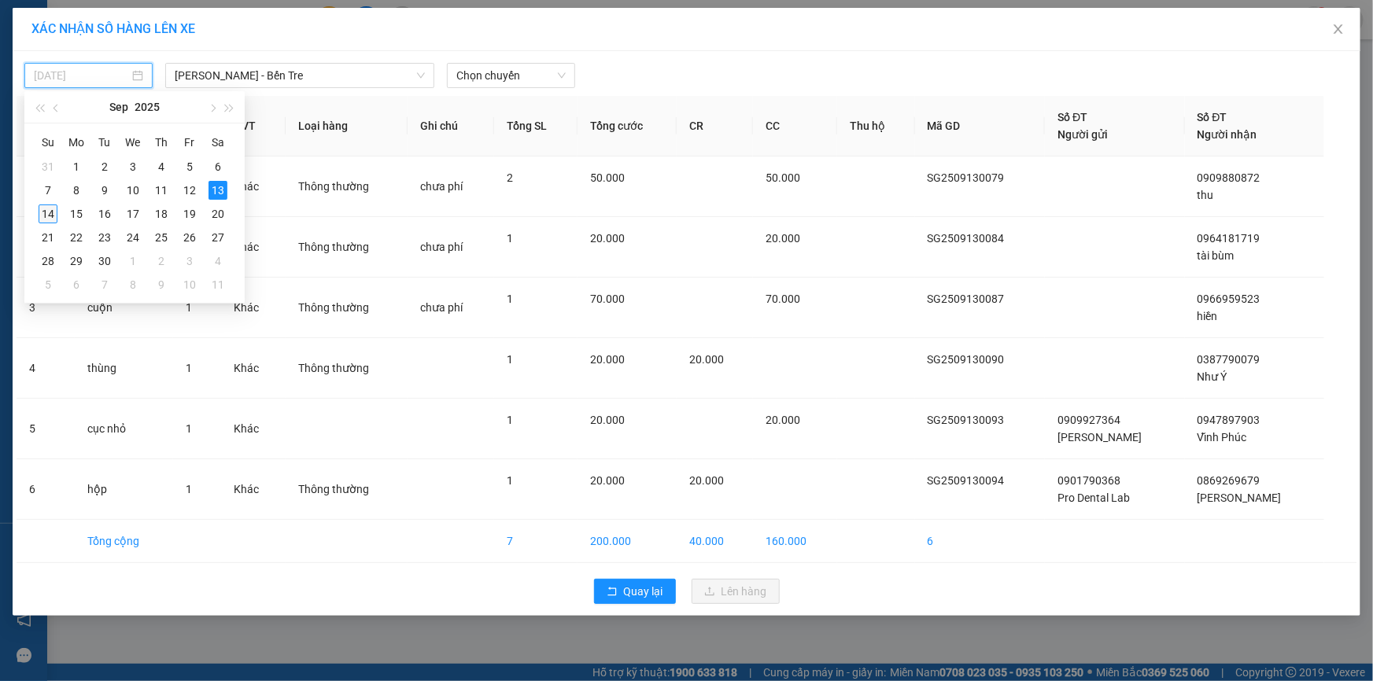
click at [50, 212] on div "14" at bounding box center [48, 214] width 19 height 19
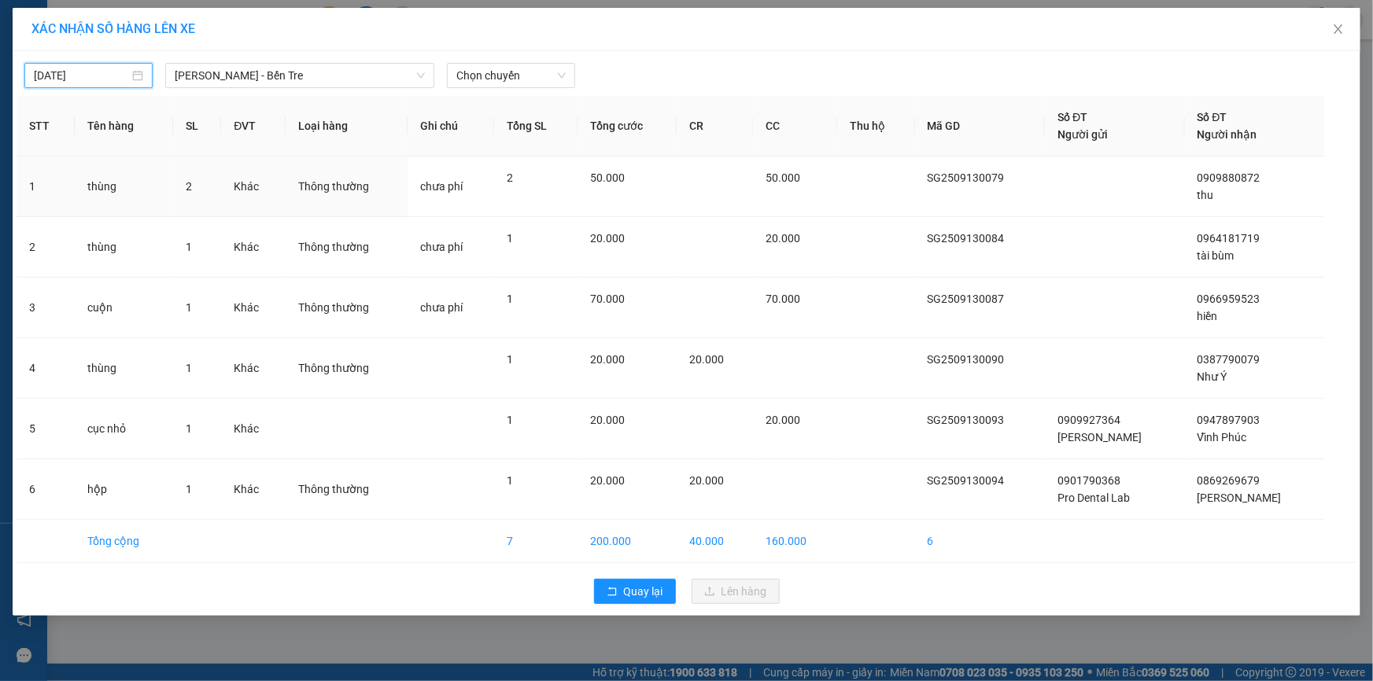
type input "[DATE]"
click at [506, 73] on span "Chọn chuyến" at bounding box center [510, 76] width 109 height 24
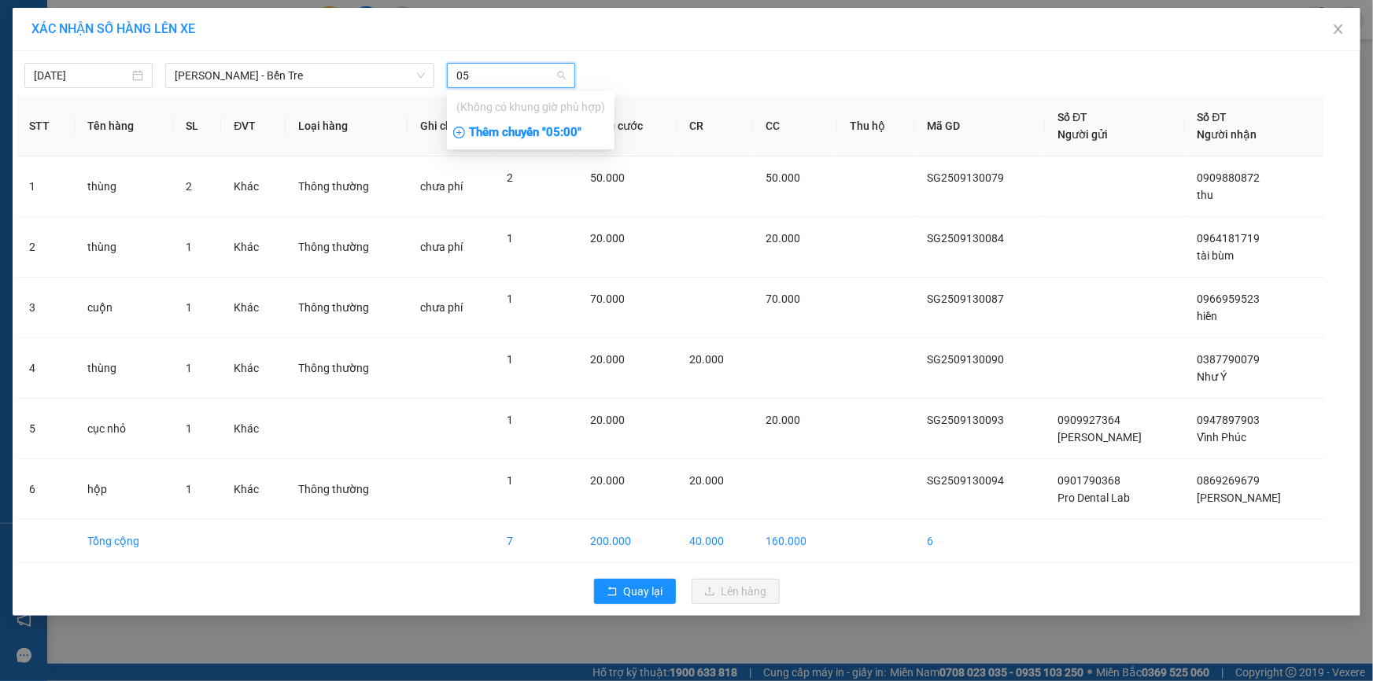
type input "05"
click at [567, 132] on div "Thêm chuyến " 05:00 "" at bounding box center [531, 133] width 168 height 27
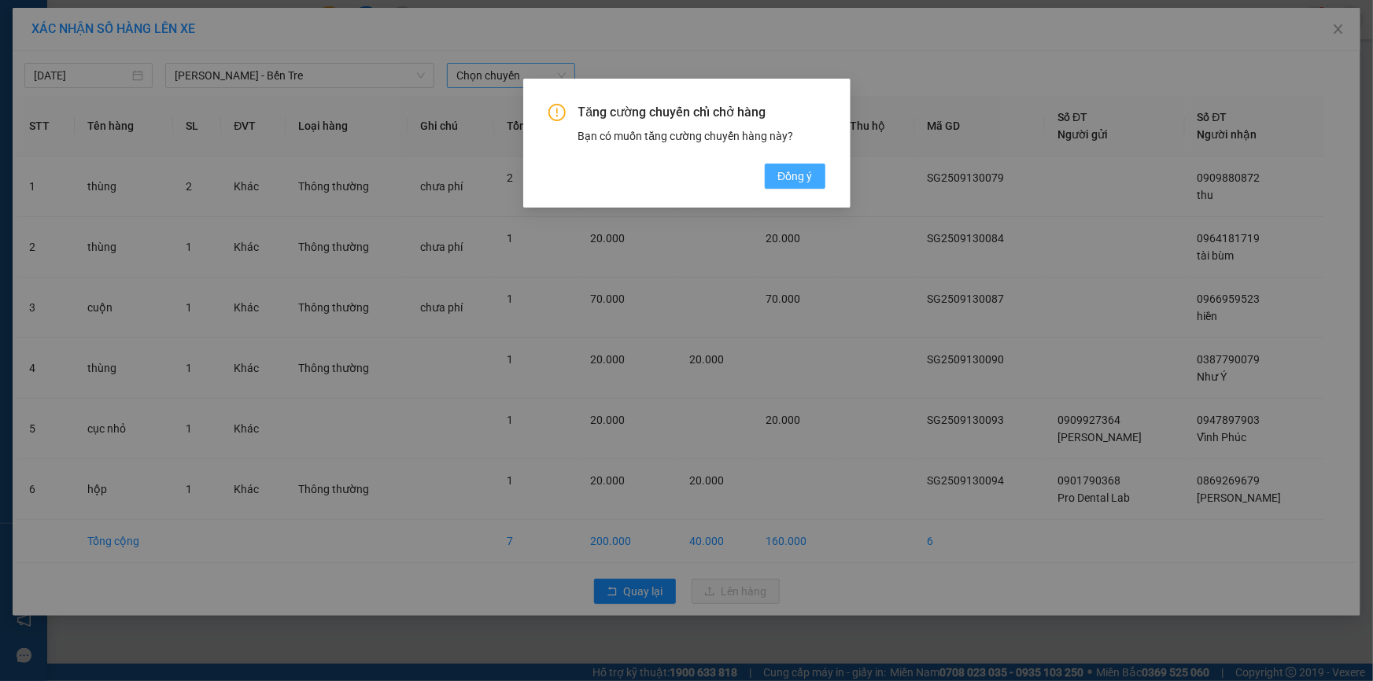
click at [801, 180] on span "Đồng ý" at bounding box center [794, 176] width 35 height 17
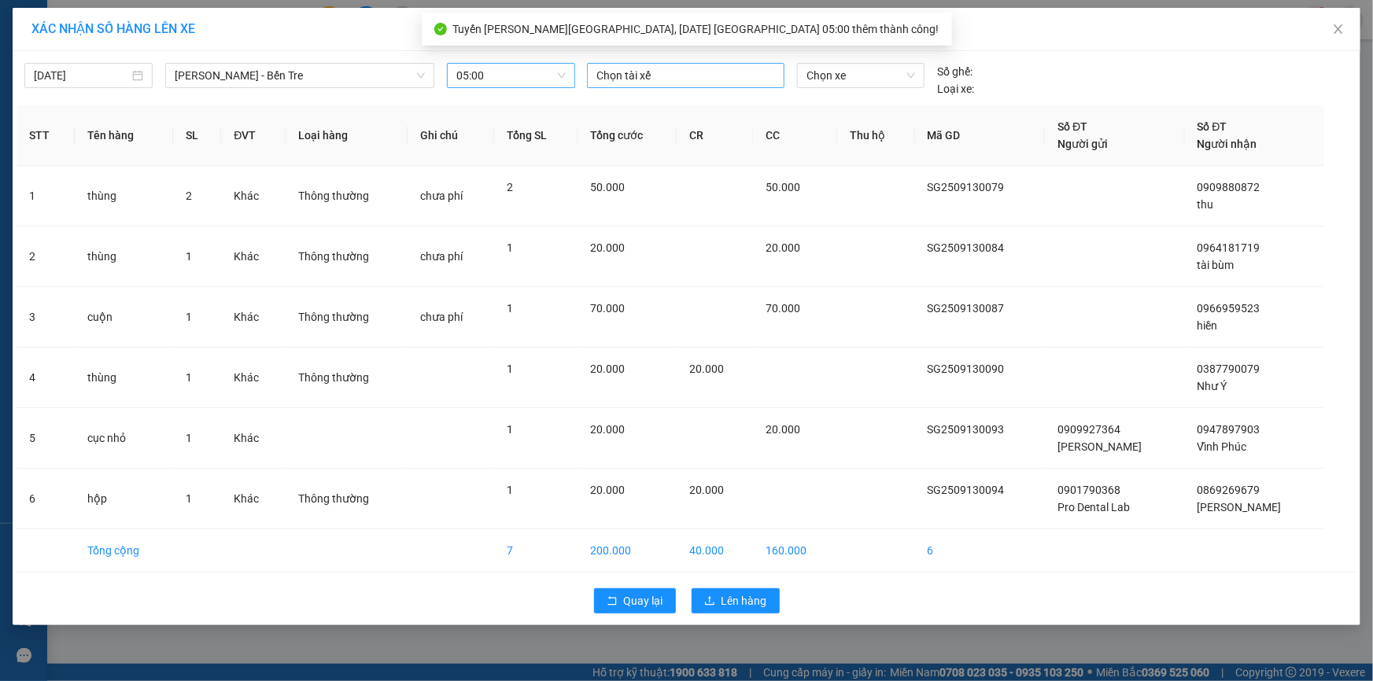
click at [653, 74] on div at bounding box center [686, 75] width 190 height 19
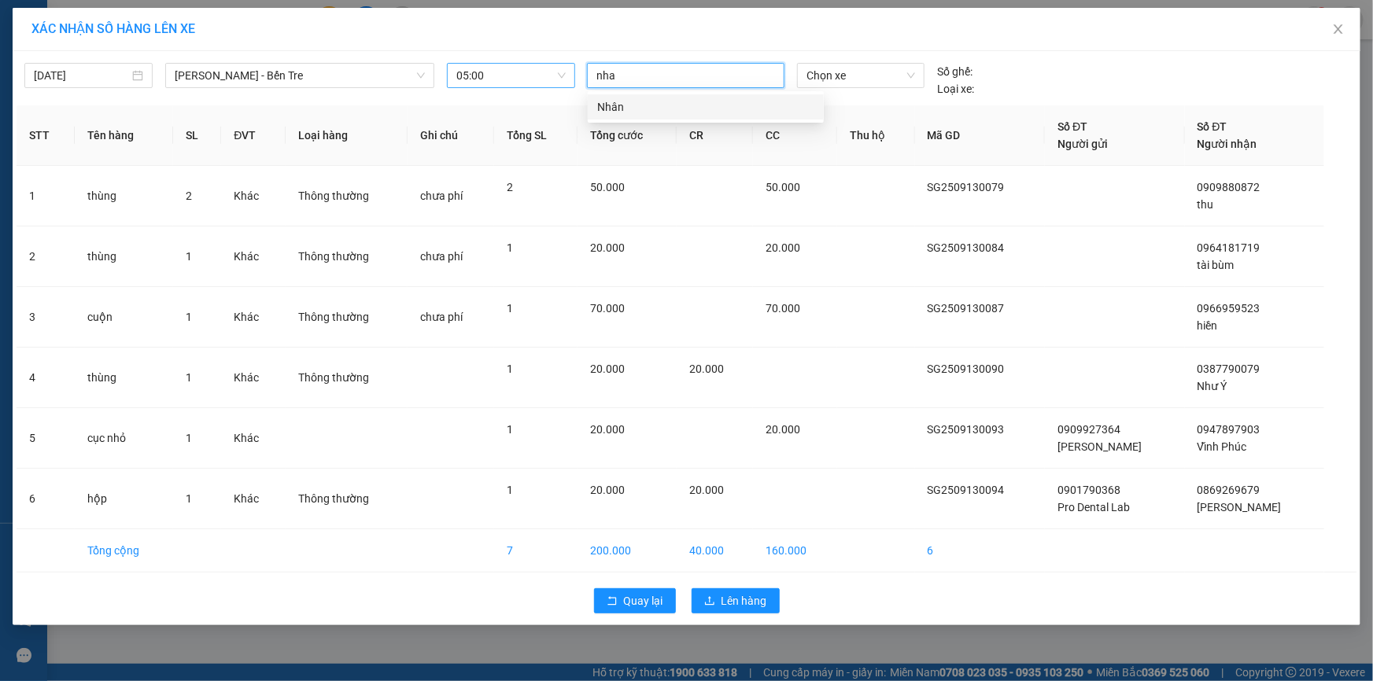
type input "nhan"
click at [617, 109] on div "Nhân" at bounding box center [705, 106] width 217 height 17
click at [826, 79] on span "Chọn xe" at bounding box center [861, 76] width 109 height 24
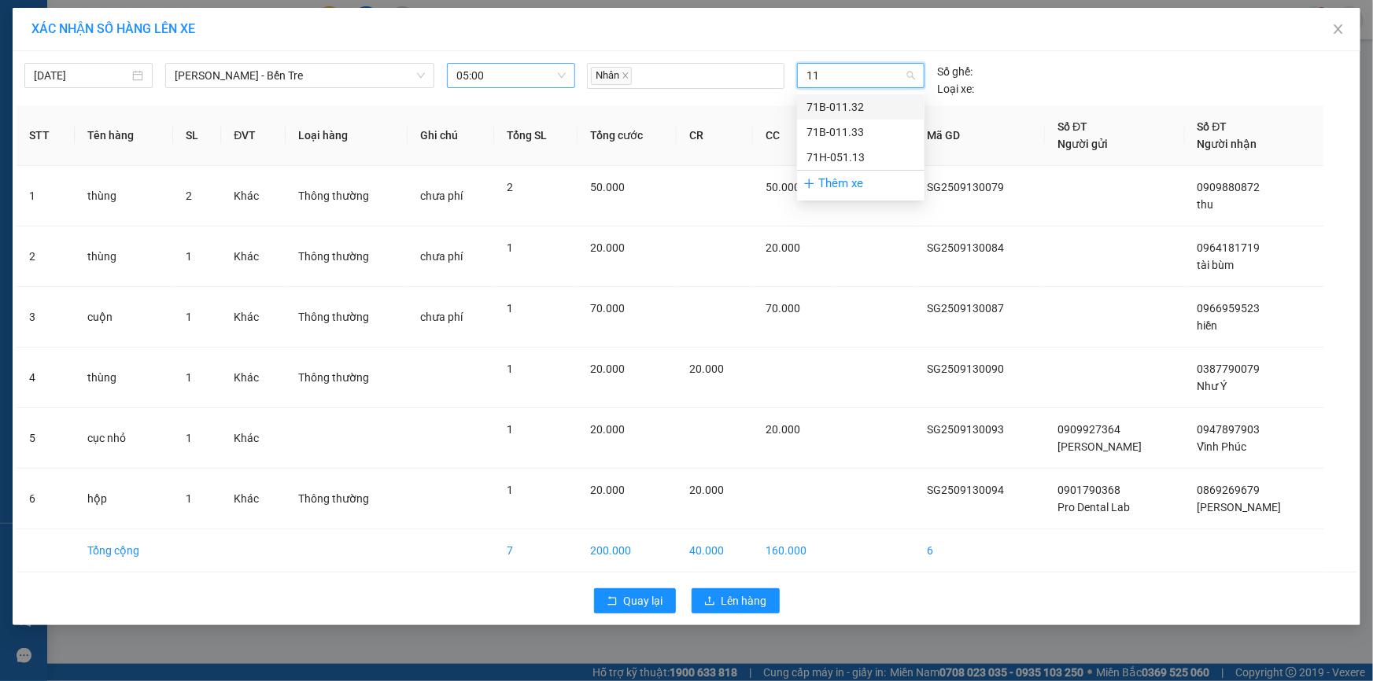
type input "113"
click at [843, 154] on div "71H-051.13" at bounding box center [861, 157] width 109 height 17
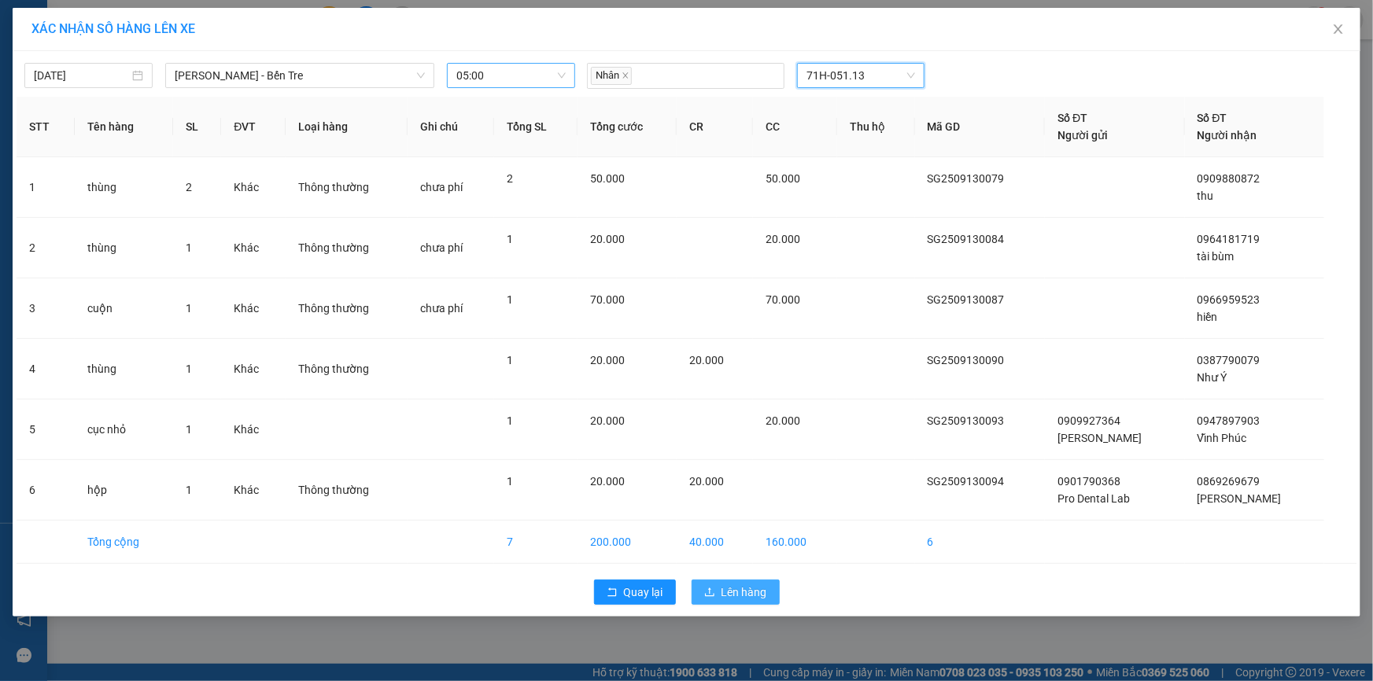
click at [748, 590] on span "Lên hàng" at bounding box center [745, 592] width 46 height 17
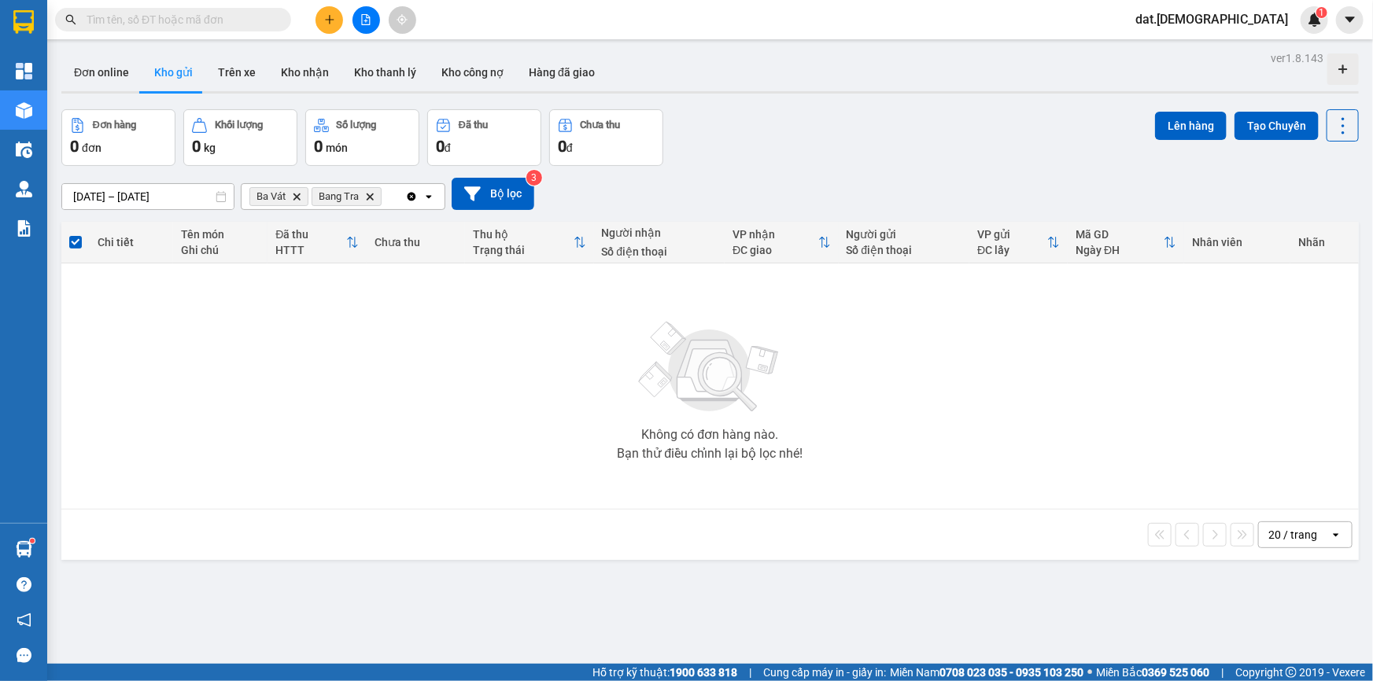
click at [371, 196] on icon "Delete" at bounding box center [369, 196] width 9 height 9
click at [298, 196] on icon "Ba Vát, close by backspace" at bounding box center [297, 196] width 7 height 7
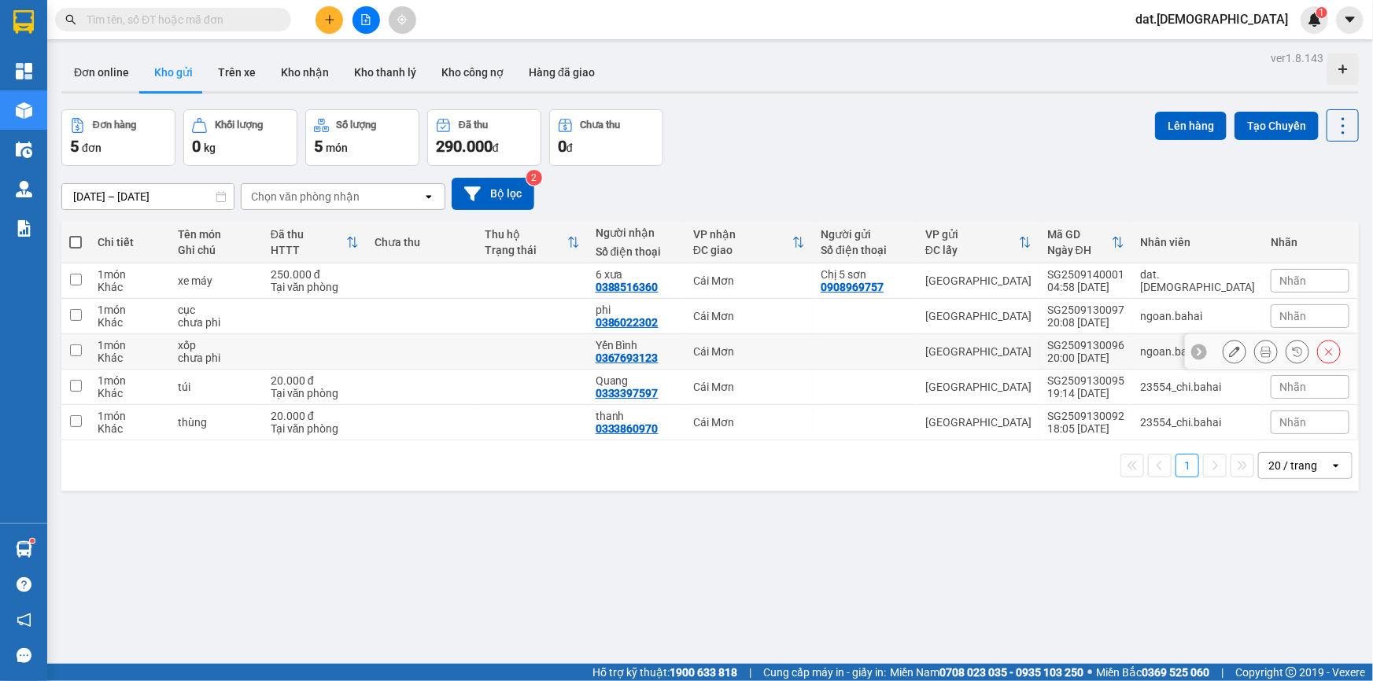
scroll to position [72, 0]
